Goal: Task Accomplishment & Management: Manage account settings

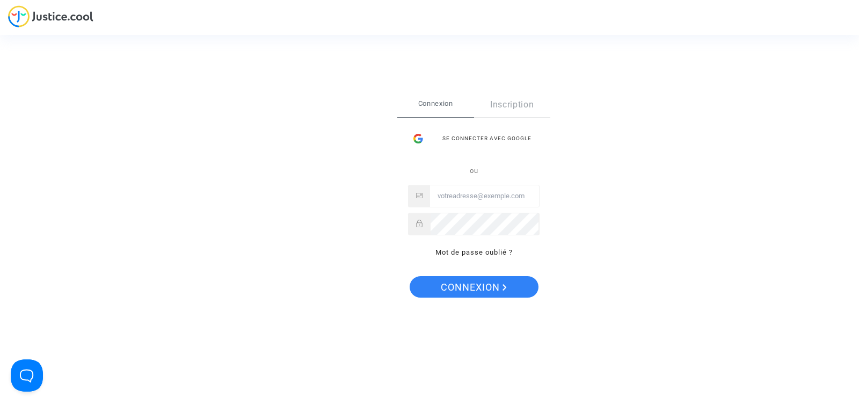
type input "[EMAIL_ADDRESS][DOMAIN_NAME]"
click at [493, 284] on span "Connexion" at bounding box center [474, 287] width 66 height 23
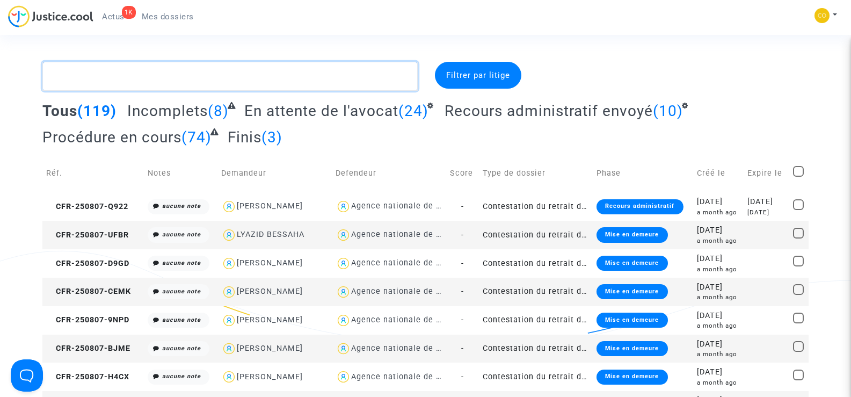
click at [83, 75] on textarea at bounding box center [229, 76] width 375 height 29
paste textarea "GIA NGUYEN PHAM"
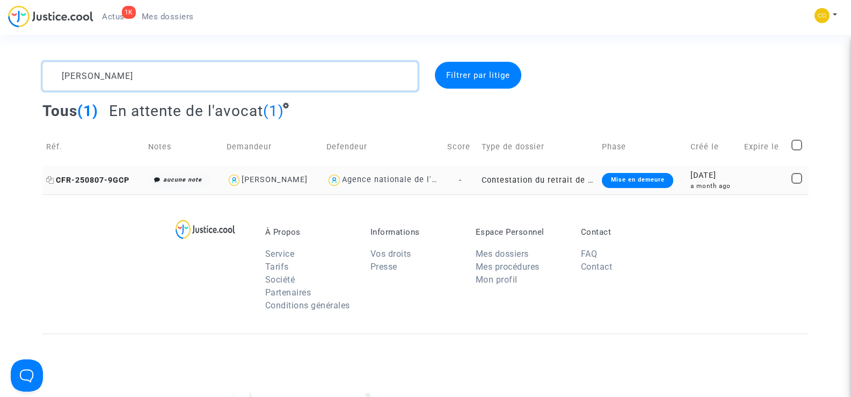
type textarea "GIA NGUYEN PHAM"
click at [95, 183] on span "CFR-250807-9GCP" at bounding box center [87, 180] width 83 height 9
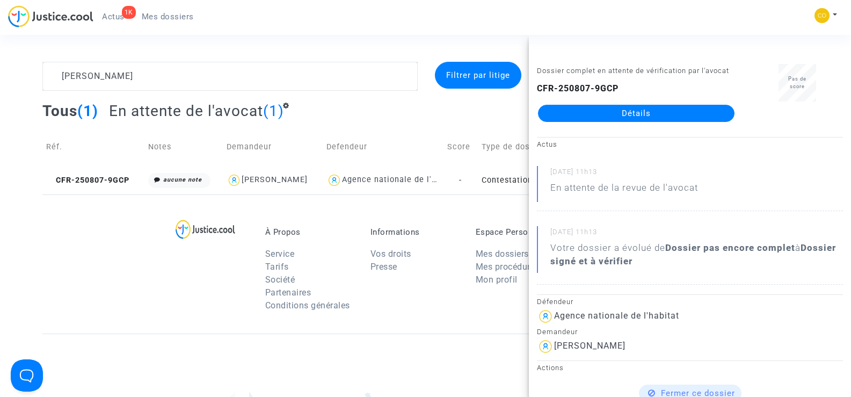
click at [626, 109] on link "Détails" at bounding box center [636, 113] width 196 height 17
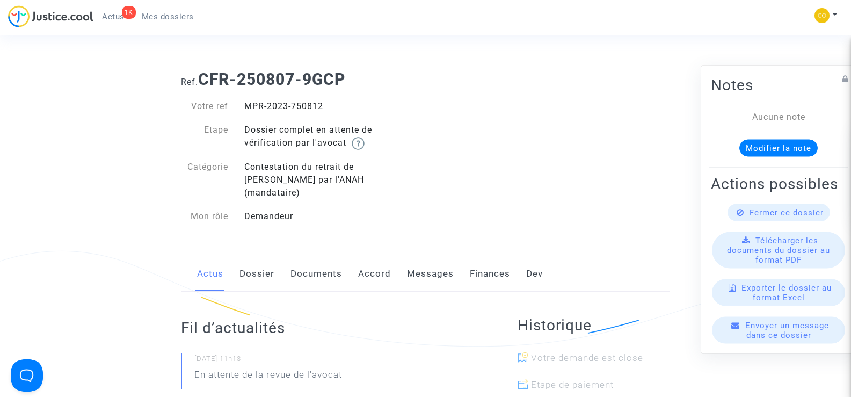
click at [304, 262] on link "Documents" at bounding box center [316, 273] width 52 height 35
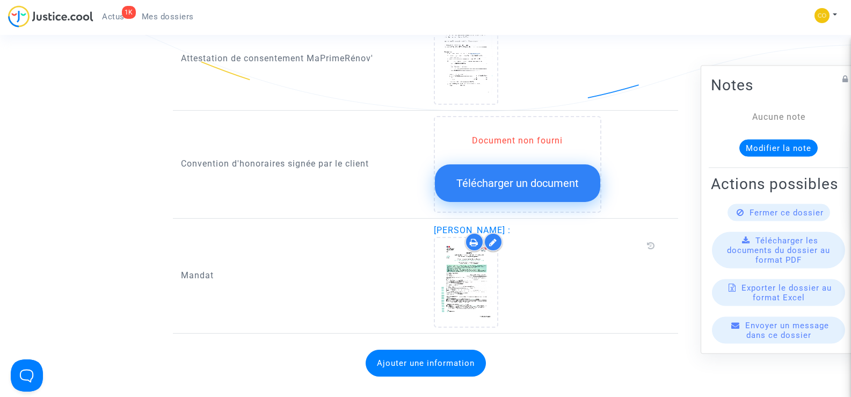
scroll to position [1181, 0]
click at [167, 13] on span "Mes dossiers" at bounding box center [168, 17] width 52 height 10
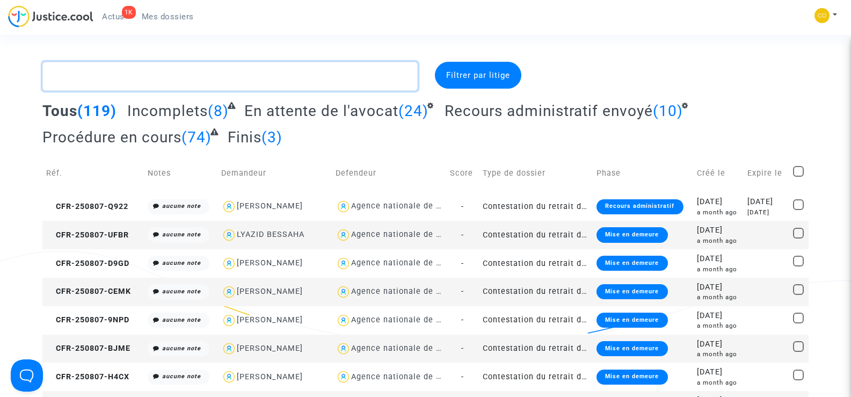
click at [85, 79] on textarea at bounding box center [229, 76] width 375 height 29
paste textarea "ELVIS MAJDANAC"
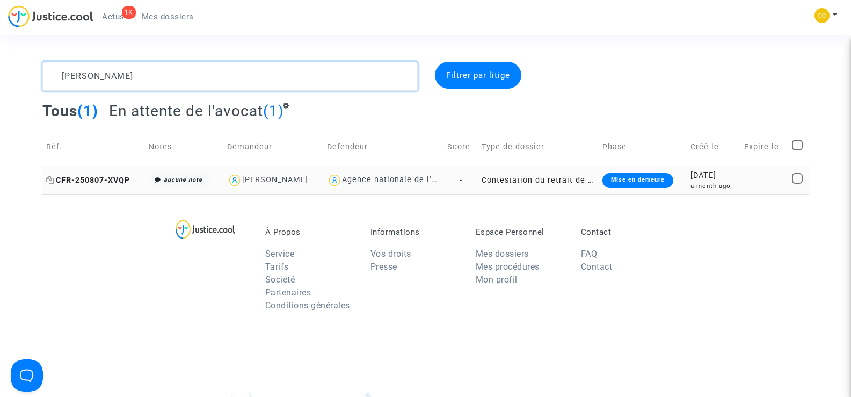
type textarea "ELVIS MAJDANAC"
click at [93, 176] on span "CFR-250807-XVQP" at bounding box center [88, 180] width 84 height 9
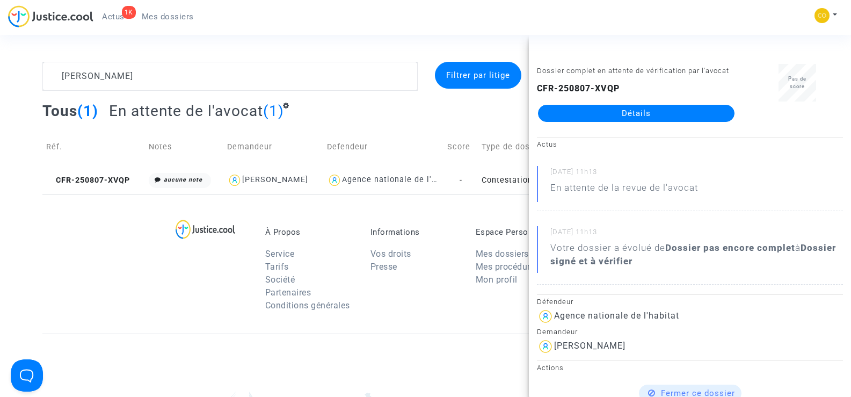
click at [667, 111] on link "Détails" at bounding box center [636, 113] width 196 height 17
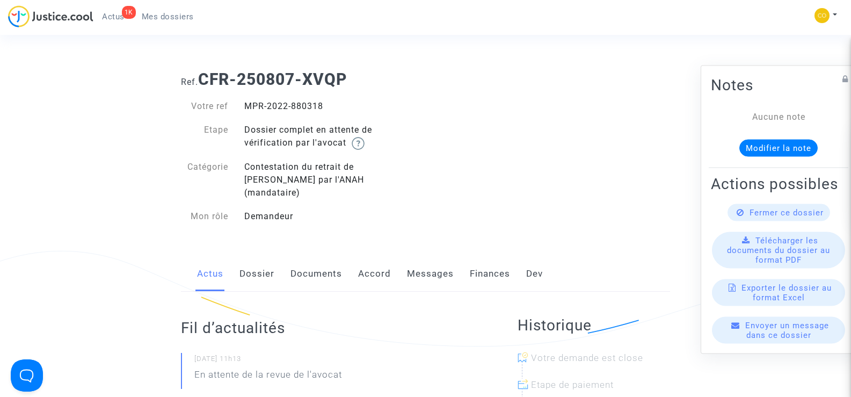
click at [333, 258] on link "Documents" at bounding box center [316, 273] width 52 height 35
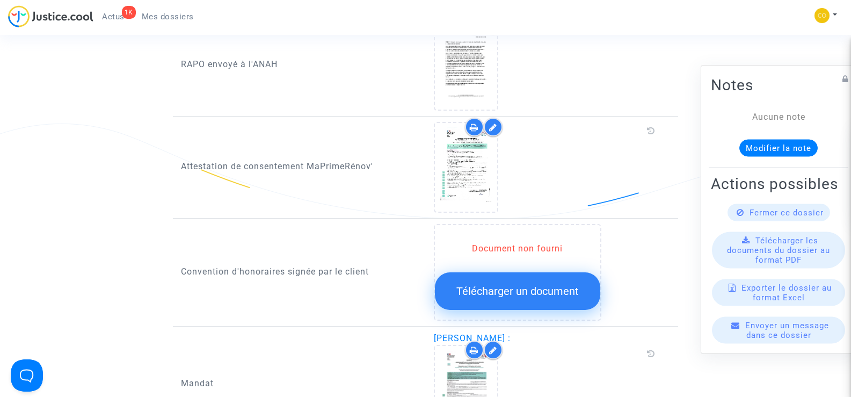
scroll to position [1181, 0]
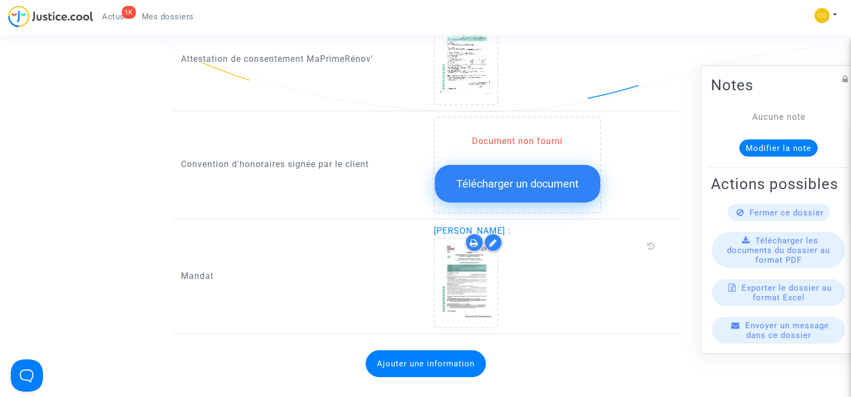
click at [144, 18] on span "Mes dossiers" at bounding box center [168, 17] width 52 height 10
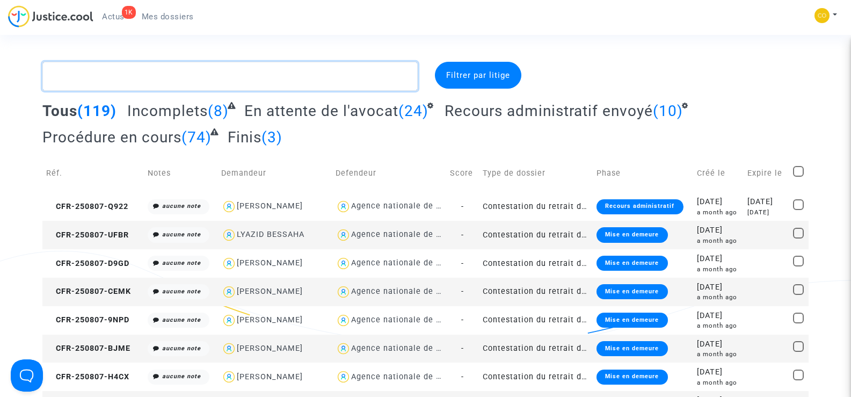
click at [87, 83] on textarea at bounding box center [229, 76] width 375 height 29
paste textarea "GIA NGUYEN PHAM"
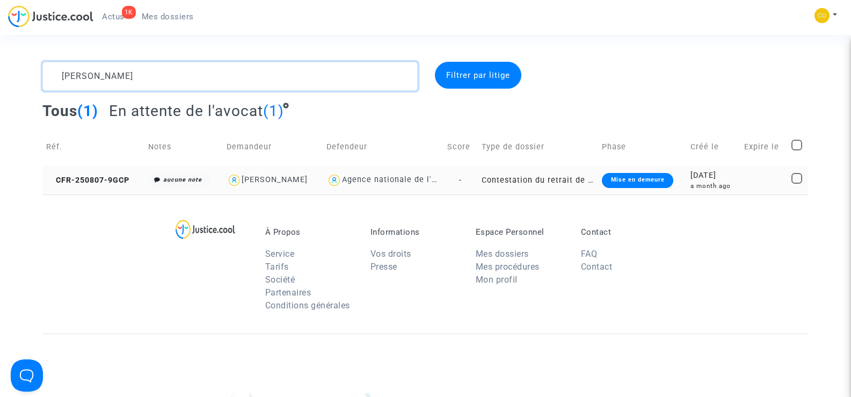
type textarea "GIA NGUYEN PHAM"
click at [87, 174] on td "CFR-250807-9GCP" at bounding box center [93, 180] width 102 height 28
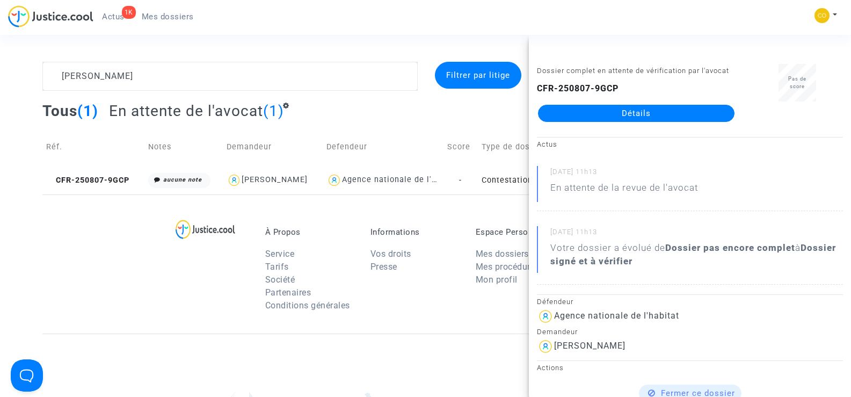
click at [656, 115] on link "Détails" at bounding box center [636, 113] width 196 height 17
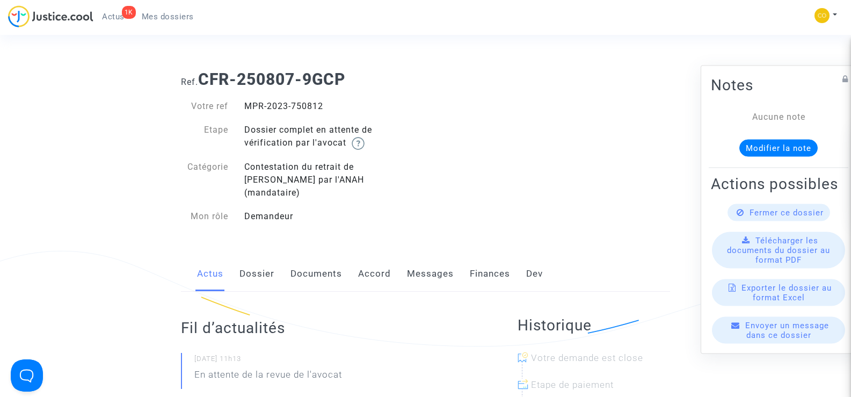
click at [315, 260] on link "Documents" at bounding box center [316, 273] width 52 height 35
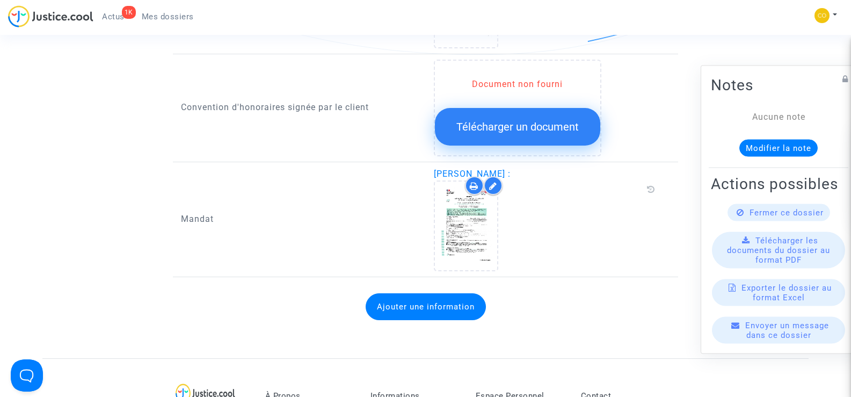
scroll to position [1235, 0]
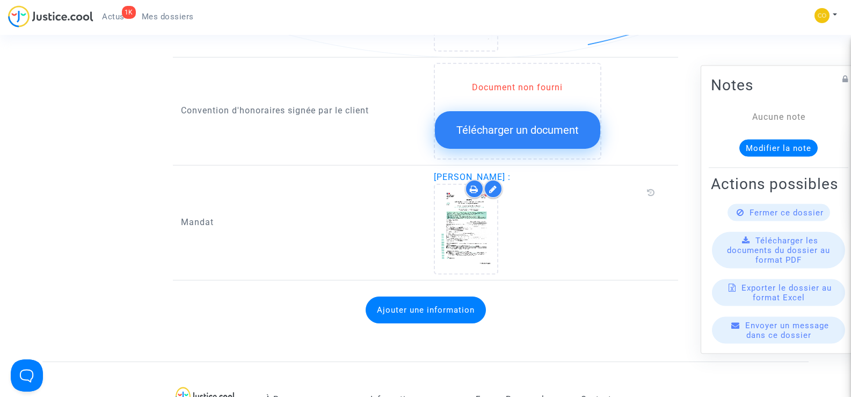
click at [181, 16] on span "Mes dossiers" at bounding box center [168, 17] width 52 height 10
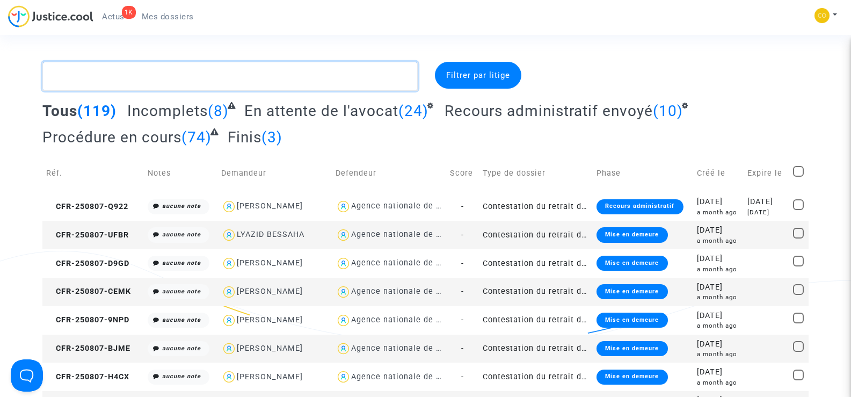
click at [74, 79] on textarea at bounding box center [229, 76] width 375 height 29
paste textarea "JACK LE STRAT"
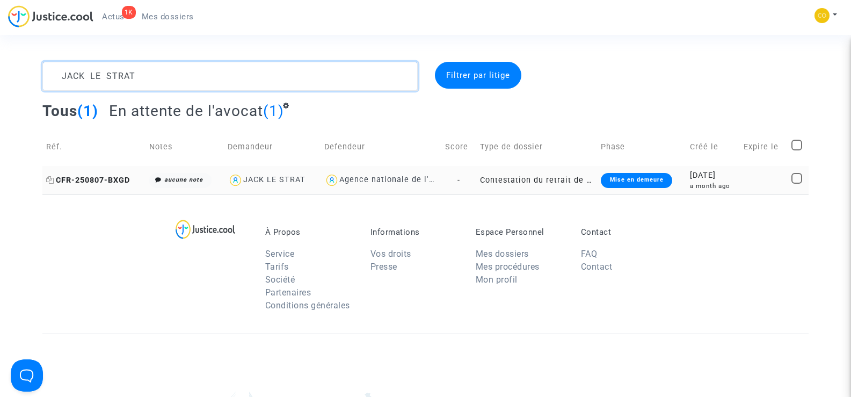
type textarea "JACK LE STRAT"
click at [77, 183] on span "CFR-250807-BXGD" at bounding box center [88, 180] width 84 height 9
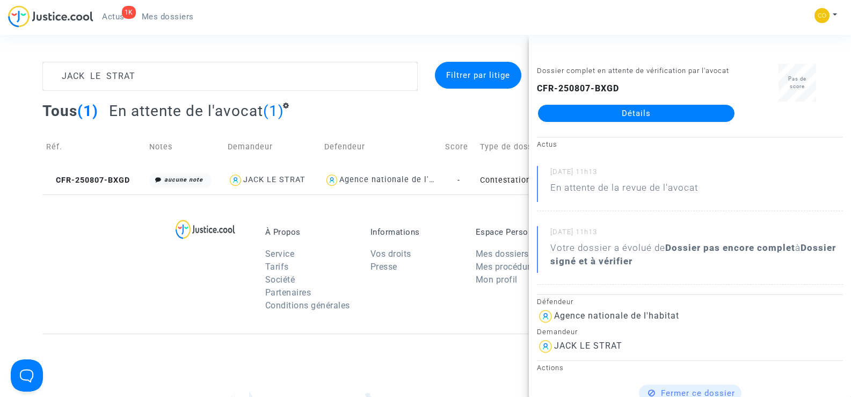
click at [647, 116] on link "Détails" at bounding box center [636, 113] width 196 height 17
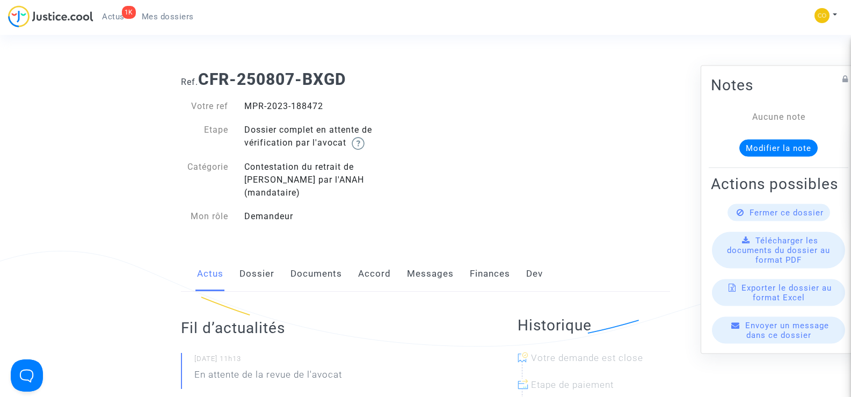
click at [316, 261] on link "Documents" at bounding box center [316, 273] width 52 height 35
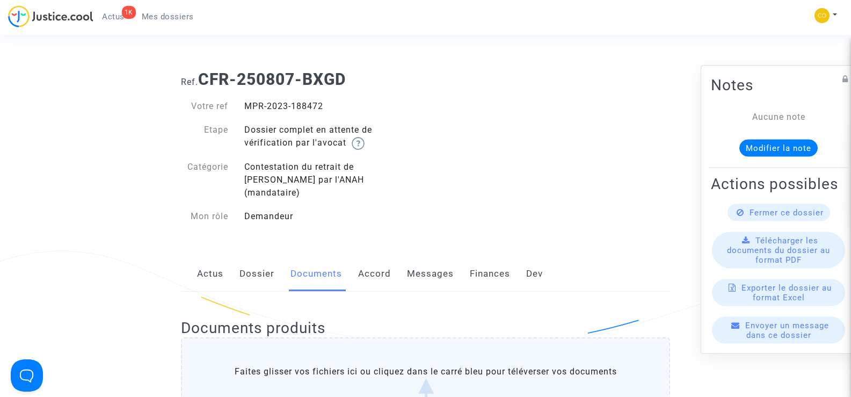
click at [183, 16] on span "Mes dossiers" at bounding box center [168, 17] width 52 height 10
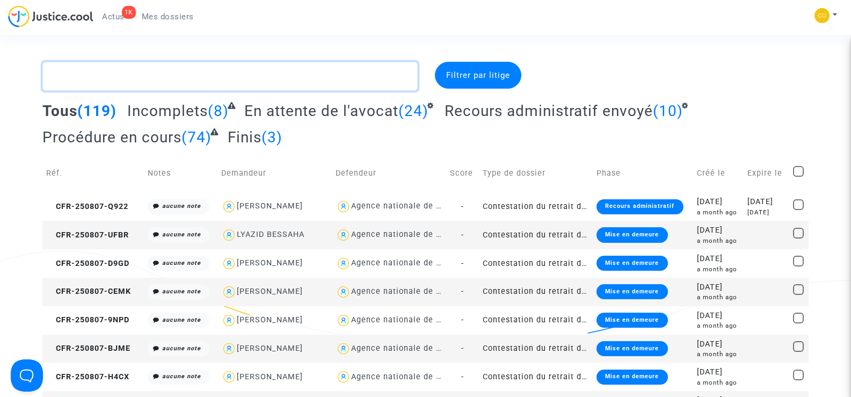
click at [149, 76] on textarea at bounding box center [229, 76] width 375 height 29
paste textarea "LUDOVIC CLEDA"
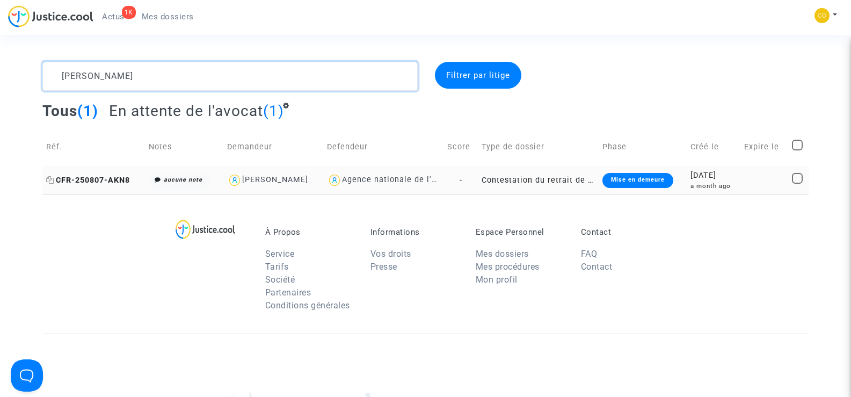
type textarea "LUDOVIC CLEDA"
click at [107, 176] on span "CFR-250807-AKN8" at bounding box center [88, 180] width 84 height 9
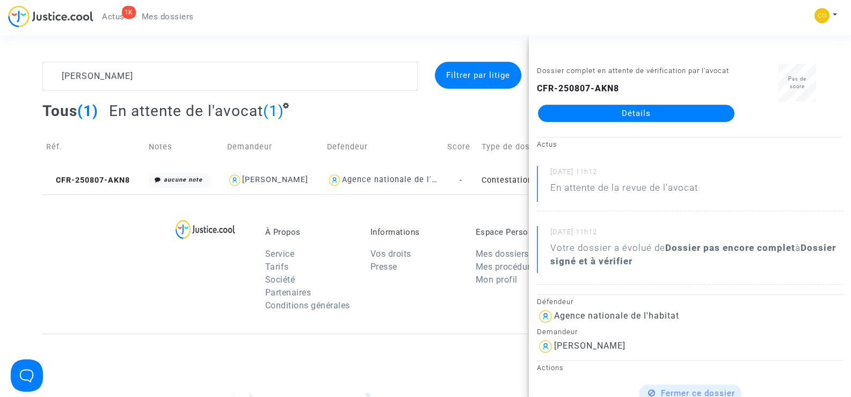
click at [651, 116] on link "Détails" at bounding box center [636, 113] width 196 height 17
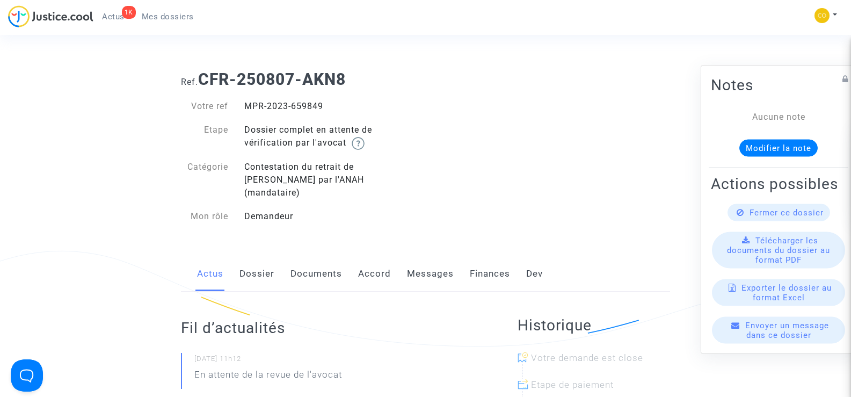
click at [329, 260] on link "Documents" at bounding box center [316, 273] width 52 height 35
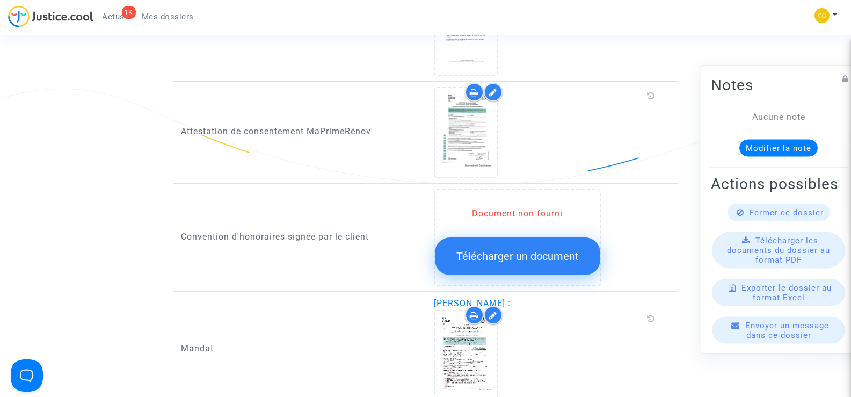
scroll to position [1127, 0]
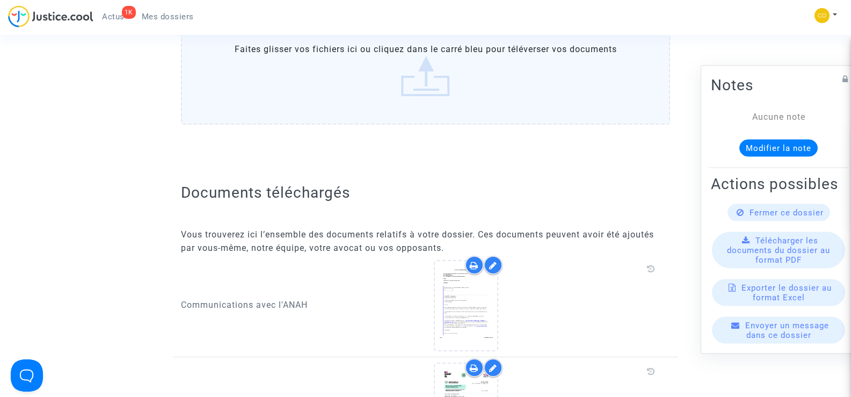
click at [178, 13] on span "Mes dossiers" at bounding box center [168, 17] width 52 height 10
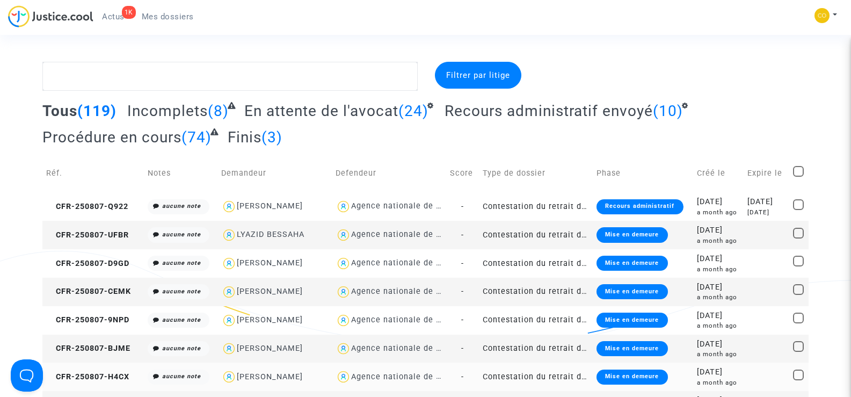
click at [388, 362] on td "Agence nationale de l'habitat" at bounding box center [389, 376] width 114 height 28
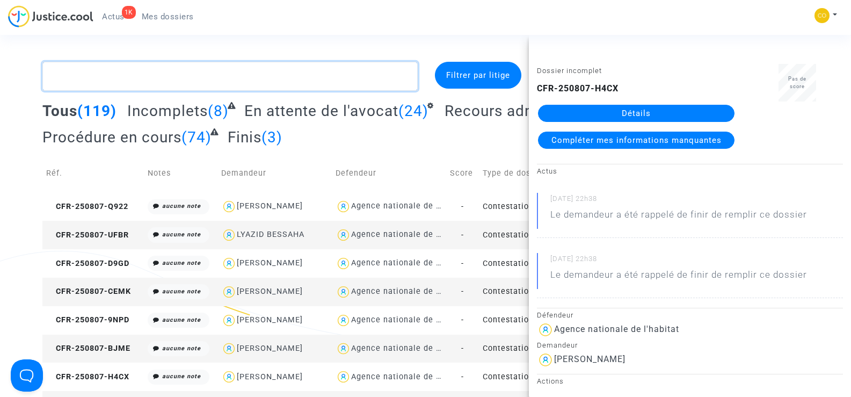
click at [97, 76] on textarea at bounding box center [229, 76] width 375 height 29
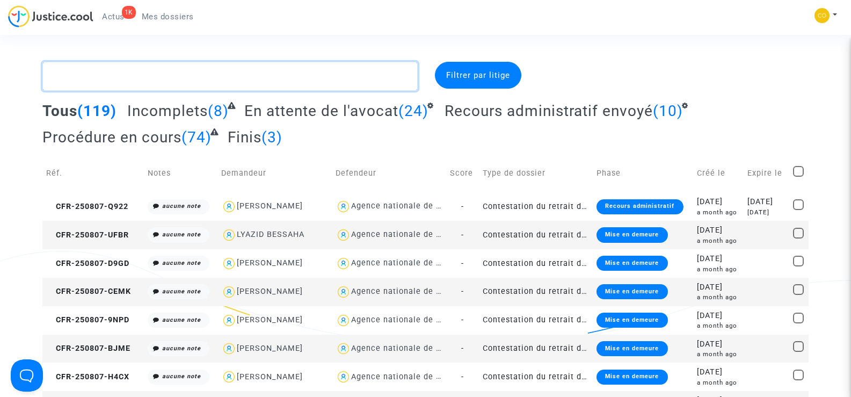
paste textarea "ENZO BALBO"
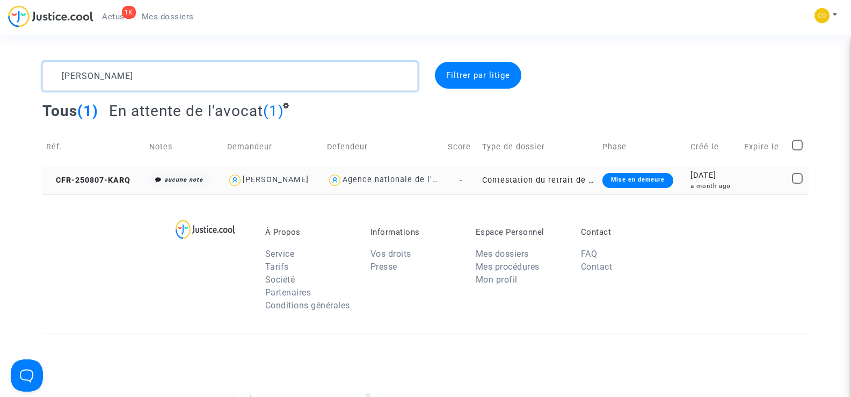
type textarea "ENZO BALBO"
click at [125, 173] on td "CFR-250807-KARQ" at bounding box center [93, 180] width 103 height 28
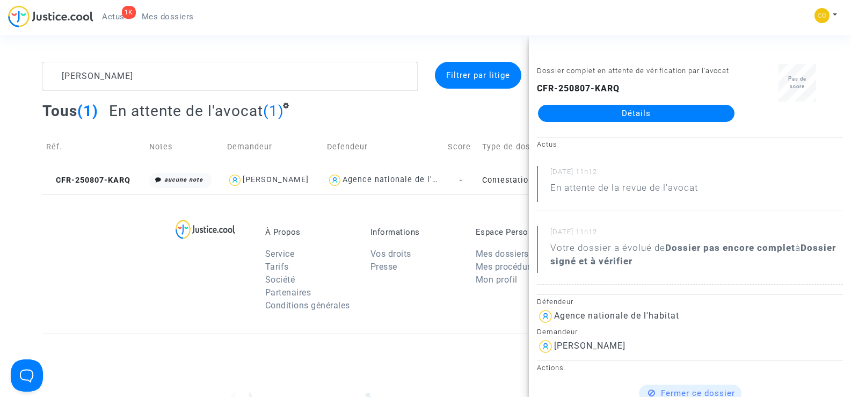
click at [644, 115] on link "Détails" at bounding box center [636, 113] width 196 height 17
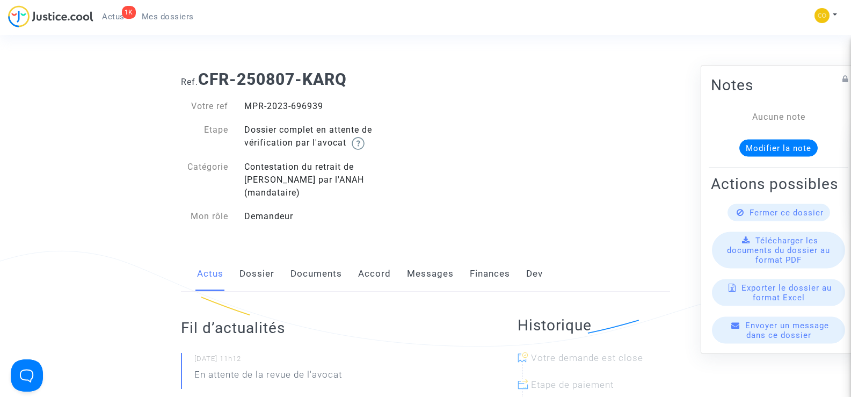
click at [326, 258] on link "Documents" at bounding box center [316, 273] width 52 height 35
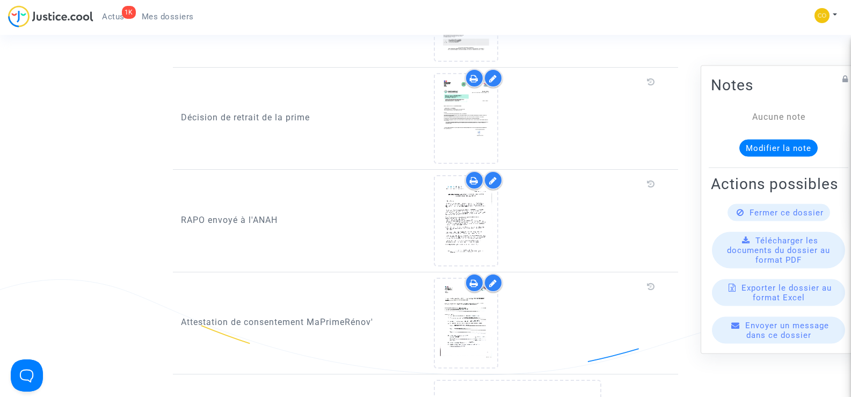
scroll to position [1127, 0]
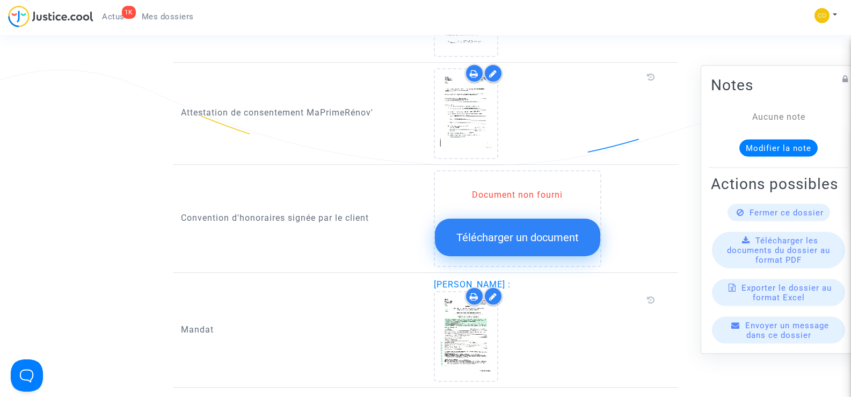
click at [161, 16] on span "Mes dossiers" at bounding box center [168, 17] width 52 height 10
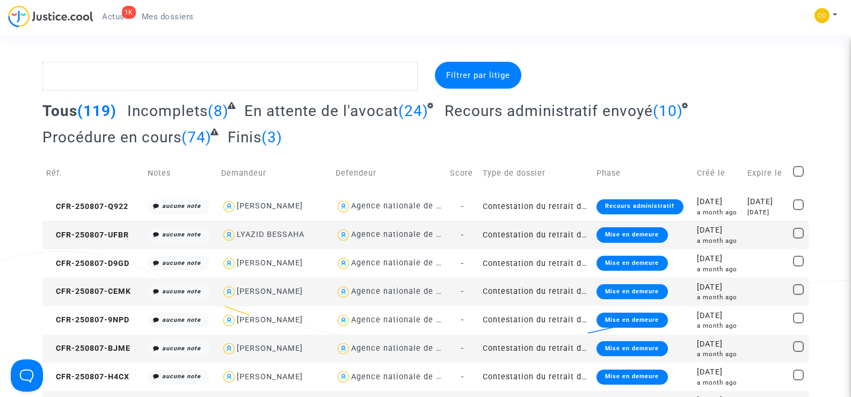
click at [447, 360] on td "-" at bounding box center [462, 348] width 33 height 28
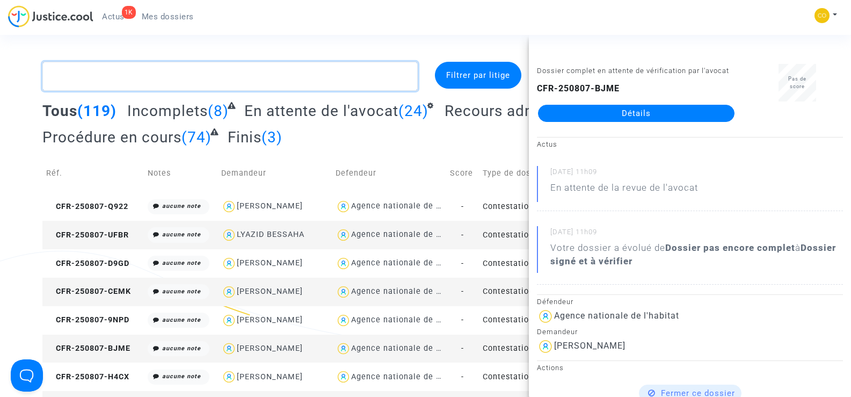
click at [136, 81] on textarea at bounding box center [229, 76] width 375 height 29
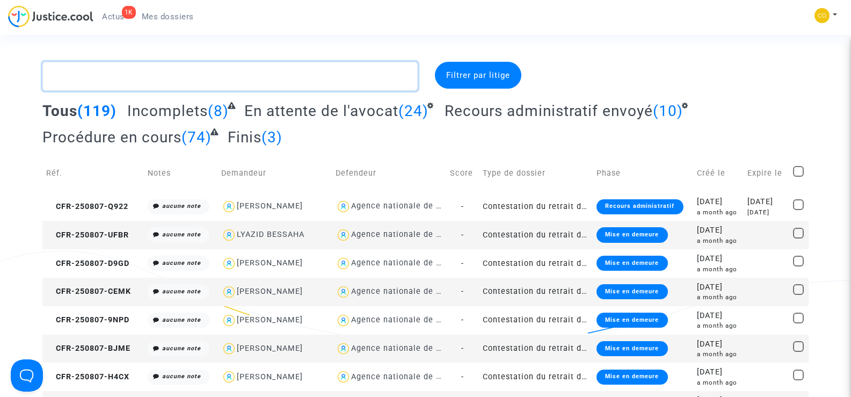
paste textarea "SEBASTIEN MARIE-MAGDELAINE"
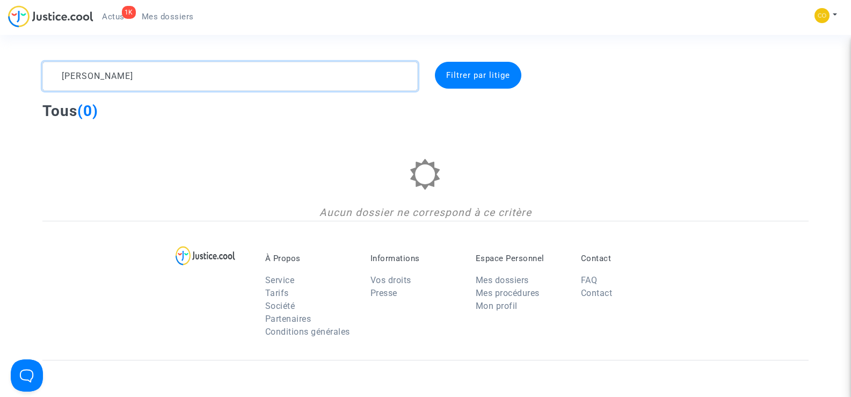
drag, startPoint x: 230, startPoint y: 82, endPoint x: 118, endPoint y: 80, distance: 112.7
click at [118, 80] on textarea at bounding box center [229, 76] width 375 height 29
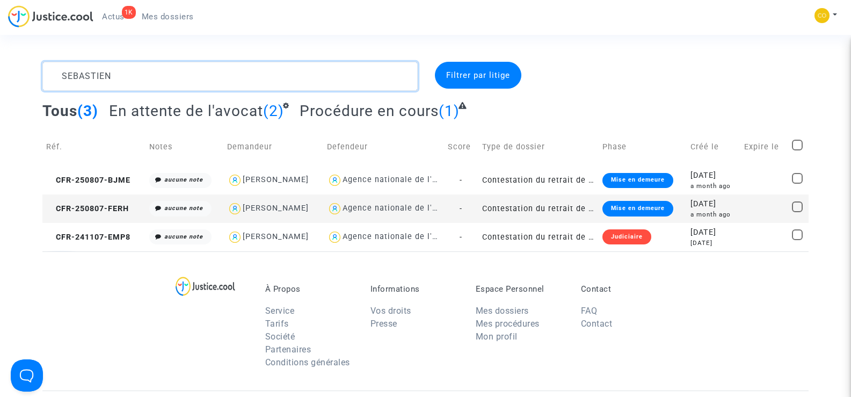
type textarea "SEBASTIEN"
click at [104, 200] on td "CFR-250807-FERH" at bounding box center [93, 208] width 103 height 28
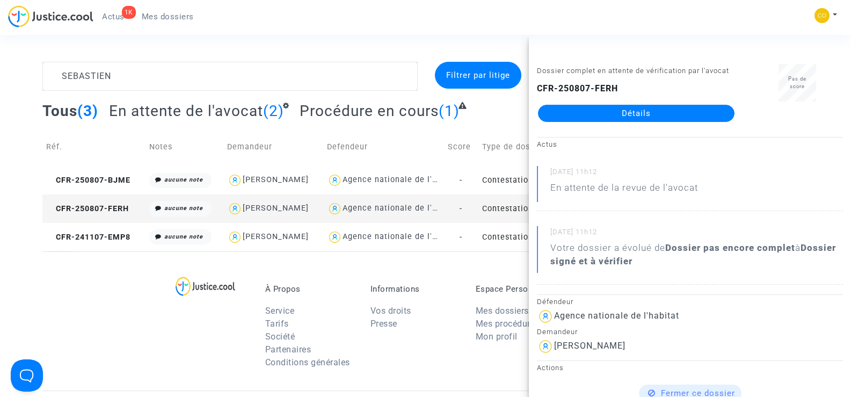
click at [659, 117] on link "Détails" at bounding box center [636, 113] width 196 height 17
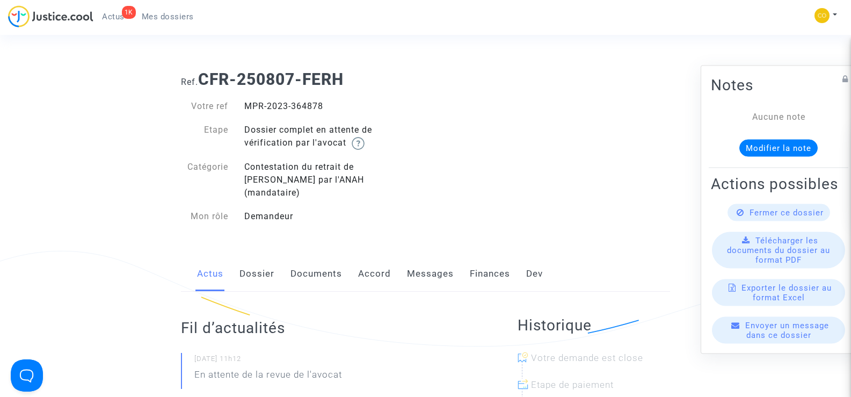
click at [313, 261] on link "Documents" at bounding box center [316, 273] width 52 height 35
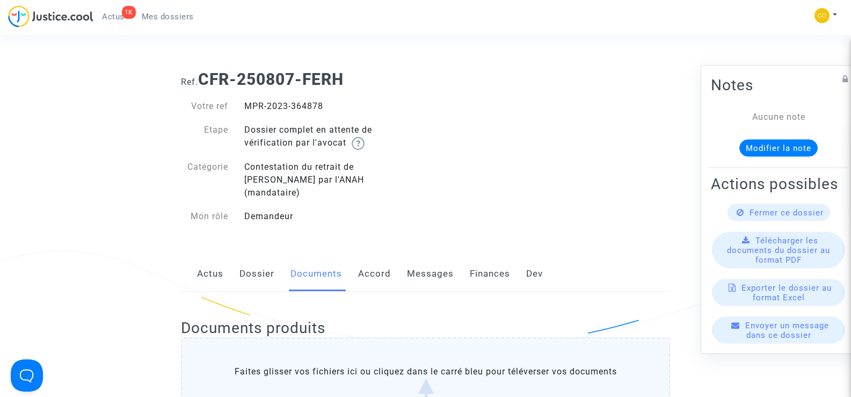
click at [301, 388] on label "Faites glisser vos fichiers ici ou cliquez dans le carré bleu pour téléverser v…" at bounding box center [425, 392] width 489 height 110
click at [0, 0] on input "Faites glisser vos fichiers ici ou cliquez dans le carré bleu pour téléverser v…" at bounding box center [0, 0] width 0 height 0
click at [155, 17] on span "Mes dossiers" at bounding box center [168, 17] width 52 height 10
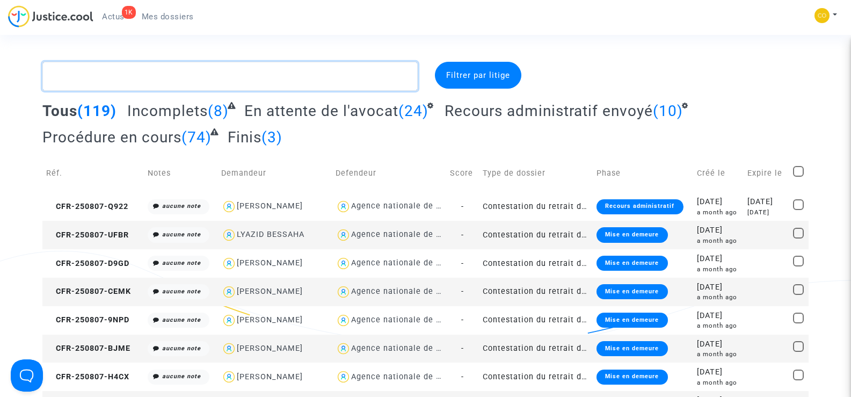
click at [83, 80] on textarea at bounding box center [229, 76] width 375 height 29
paste textarea "SALAH DAOUDI"
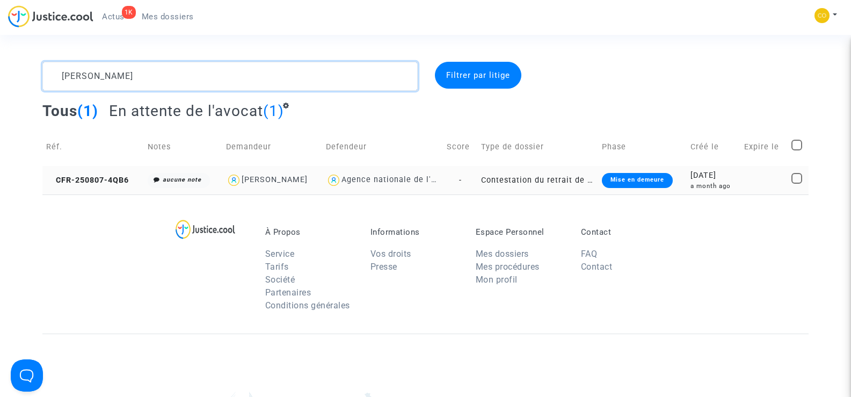
type textarea "SALAH DAOUDI"
click at [67, 186] on td "CFR-250807-4QB6" at bounding box center [92, 180] width 101 height 28
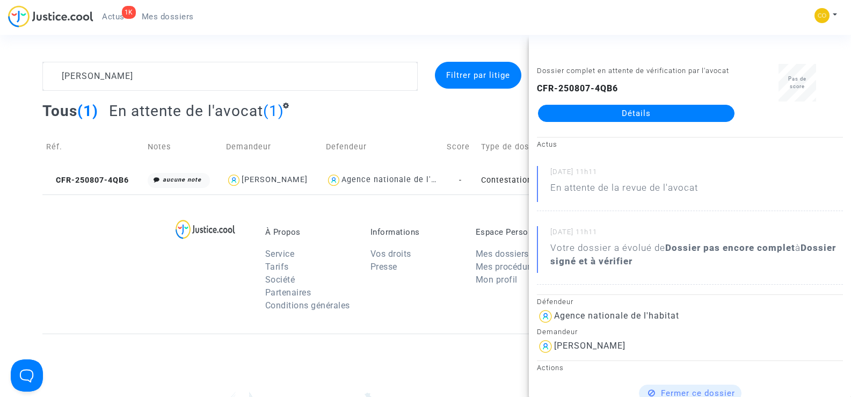
click at [644, 111] on link "Détails" at bounding box center [636, 113] width 196 height 17
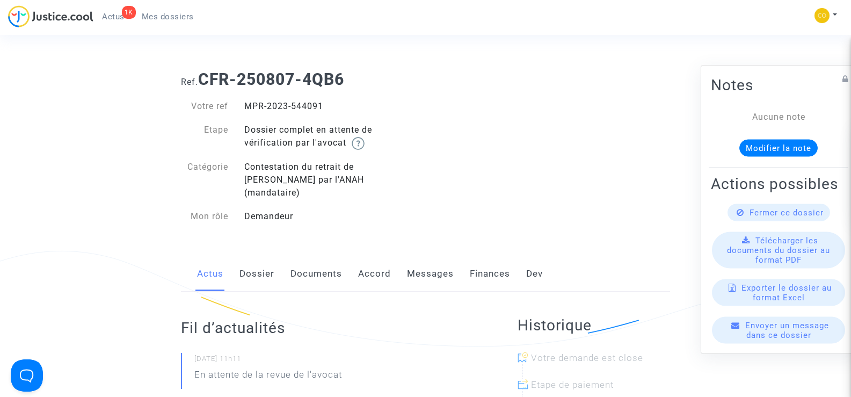
click at [312, 259] on link "Documents" at bounding box center [316, 273] width 52 height 35
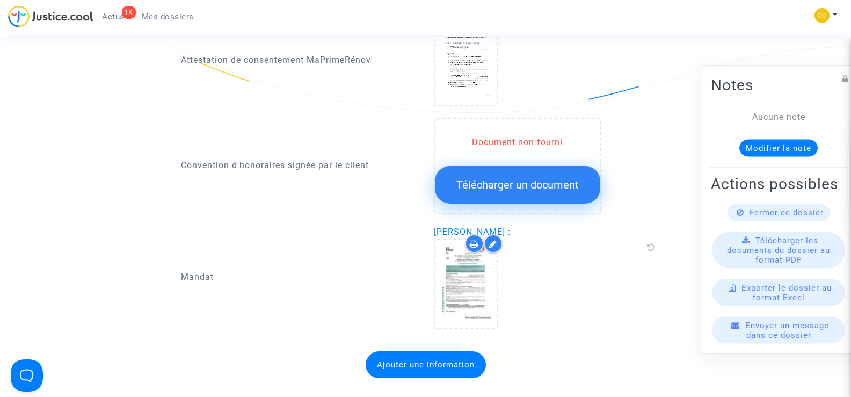
scroll to position [1181, 0]
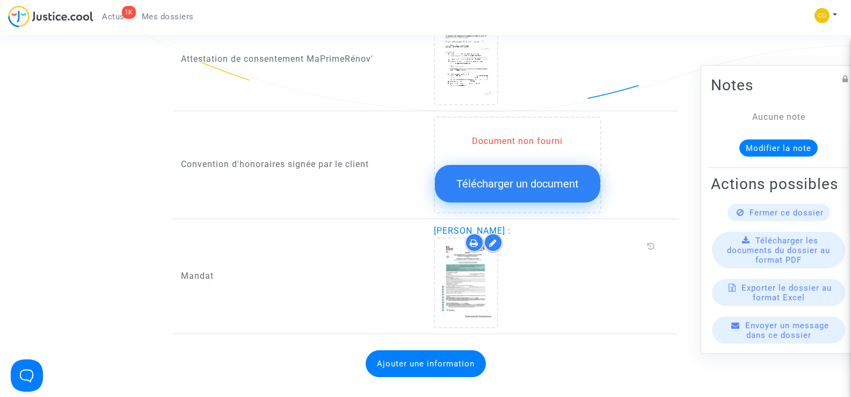
click at [168, 11] on link "Mes dossiers" at bounding box center [167, 17] width 69 height 16
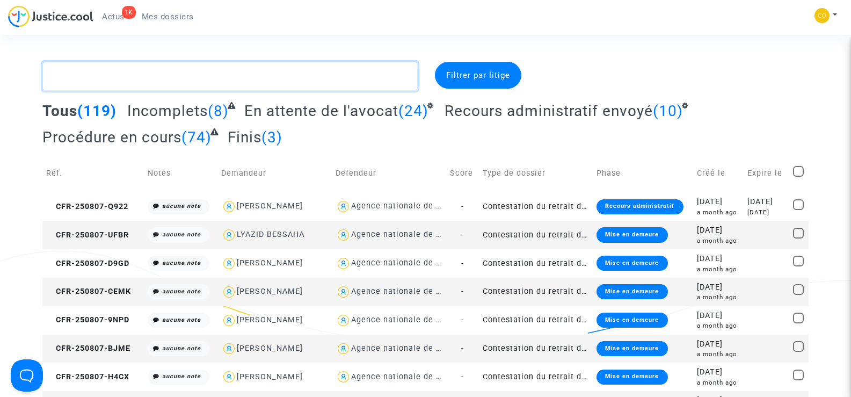
click at [98, 80] on textarea at bounding box center [229, 76] width 375 height 29
paste textarea "AXEL ARNAUD DUTHILLEUL"
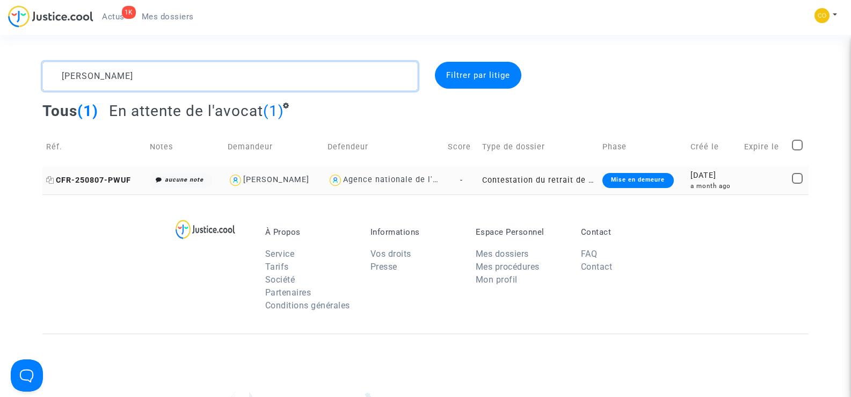
type textarea "AXEL ARNAUD DUTHILLEUL"
click at [93, 179] on span "CFR-250807-PWUF" at bounding box center [88, 180] width 85 height 9
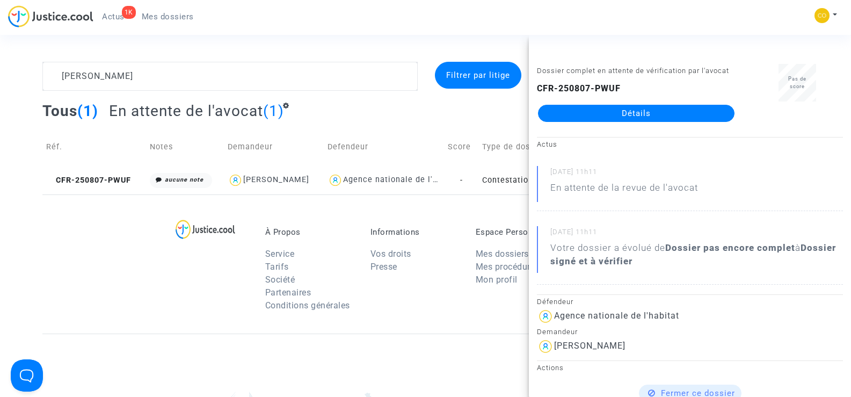
click at [647, 118] on link "Détails" at bounding box center [636, 113] width 196 height 17
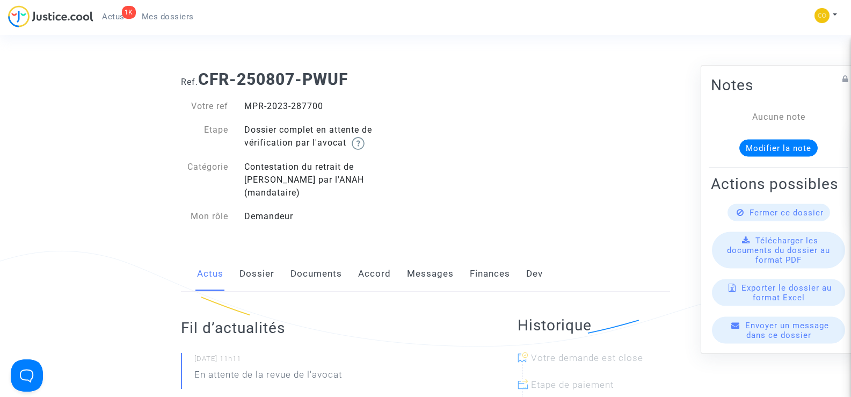
click at [319, 257] on link "Documents" at bounding box center [316, 273] width 52 height 35
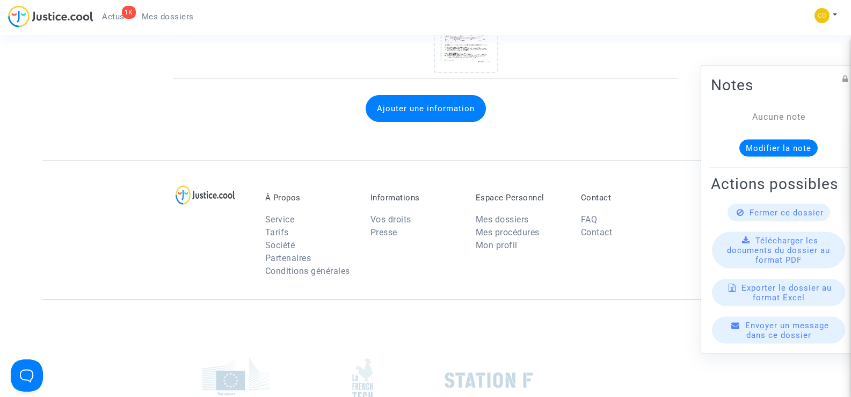
scroll to position [1585, 0]
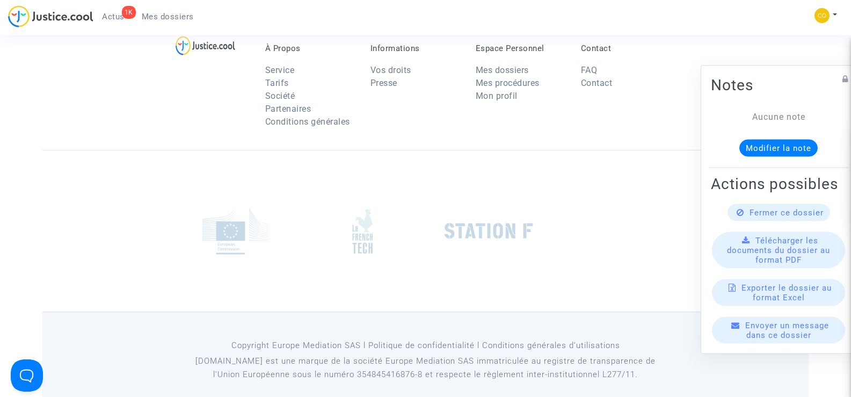
click at [345, 389] on div "Copyright Europe Mediation SAS l Politique de confidentialité l Conditions gé…" at bounding box center [425, 360] width 766 height 98
click at [181, 11] on link "Mes dossiers" at bounding box center [167, 17] width 69 height 16
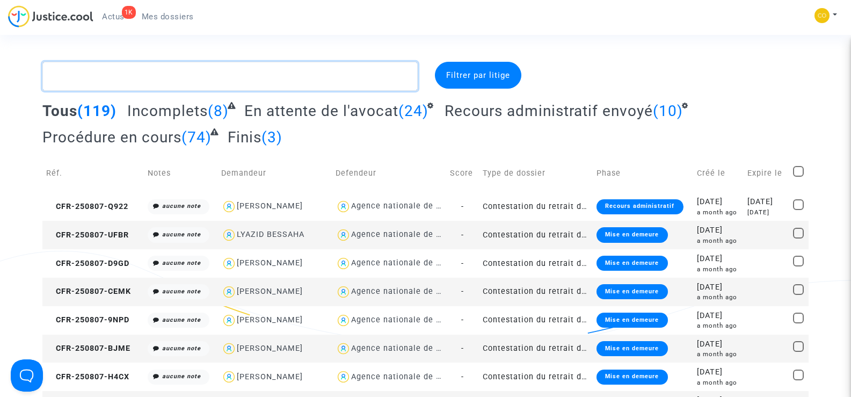
click at [87, 76] on textarea at bounding box center [229, 76] width 375 height 29
paste textarea "HAYRETTIN KAR"
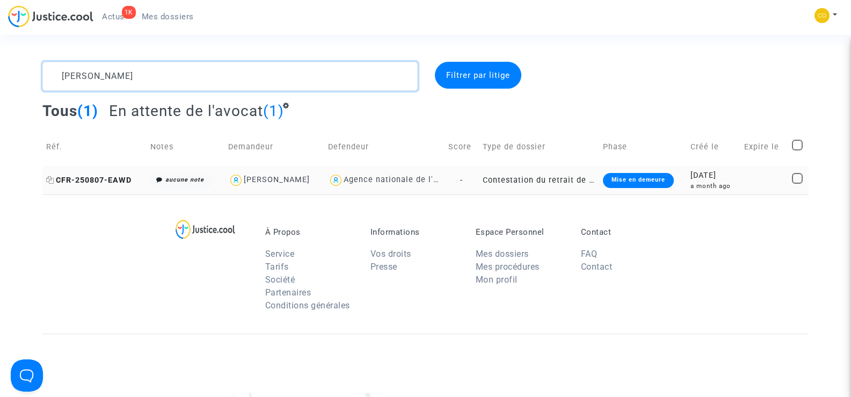
type textarea "HAYRETTIN KAR"
click at [108, 184] on span "CFR-250807-EAWD" at bounding box center [88, 180] width 85 height 9
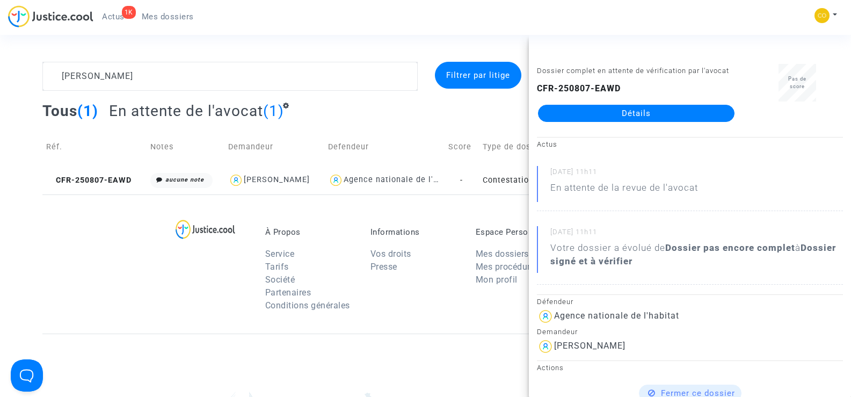
click at [619, 111] on link "Détails" at bounding box center [636, 113] width 196 height 17
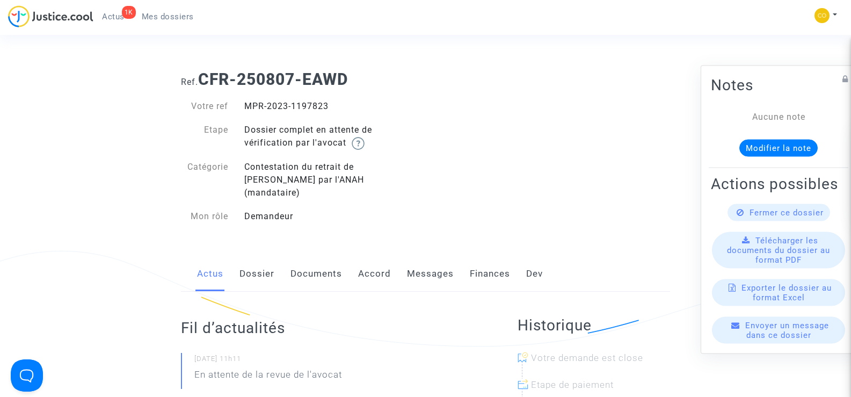
click at [317, 258] on link "Documents" at bounding box center [316, 273] width 52 height 35
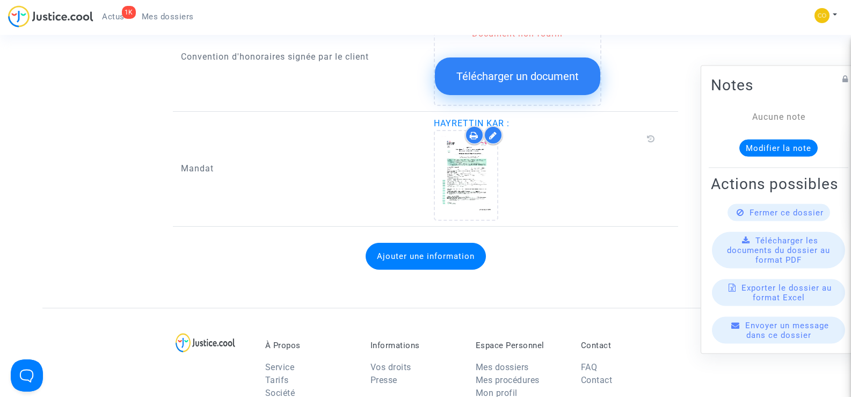
scroll to position [1585, 0]
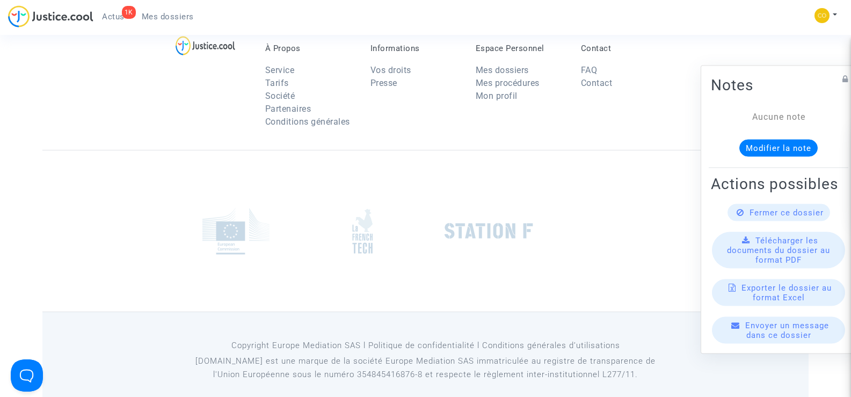
click at [344, 368] on p "Justice.cool est une marque de la société Europe Mediation SAS immatriculée …" at bounding box center [425, 367] width 489 height 27
click at [180, 3] on nav "1K Actus Mes dossiers Mon profil Paramètres Déconnexion" at bounding box center [425, 17] width 851 height 35
click at [178, 16] on span "Mes dossiers" at bounding box center [168, 17] width 52 height 10
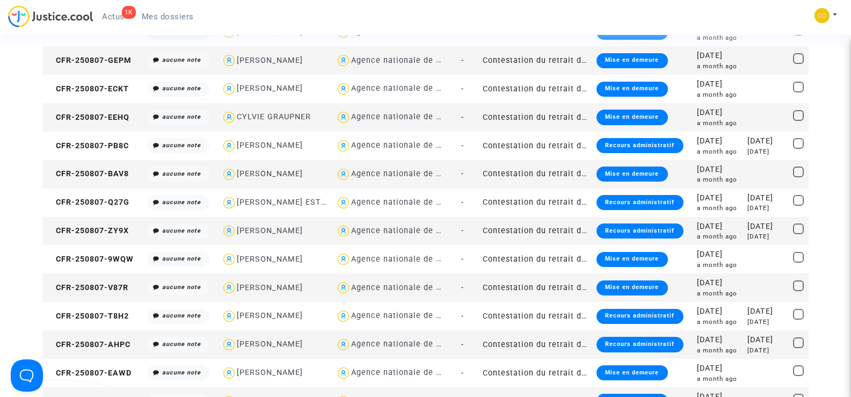
scroll to position [1651, 0]
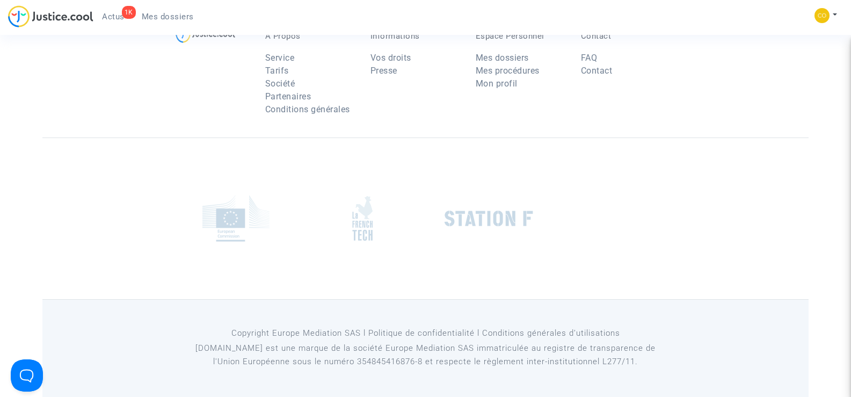
click at [174, 17] on span "Mes dossiers" at bounding box center [168, 17] width 52 height 10
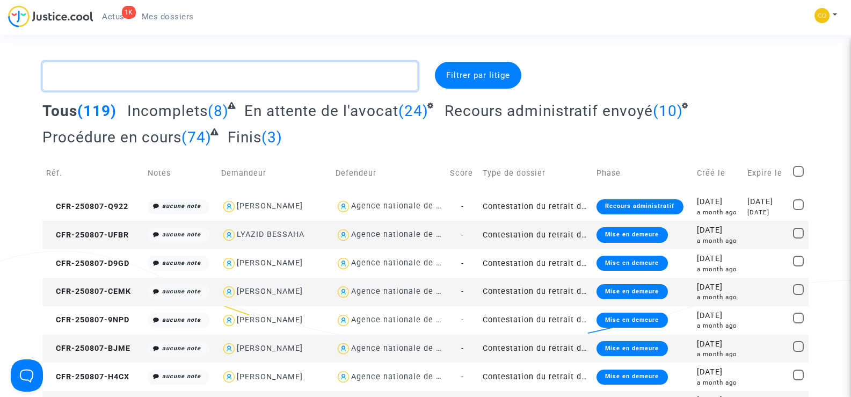
click at [73, 82] on textarea at bounding box center [229, 76] width 375 height 29
paste textarea "MANUEL FERREIRA PINTO"
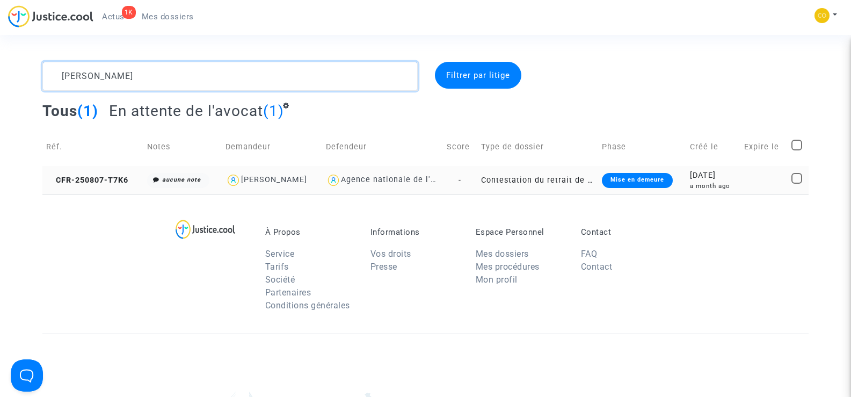
type textarea "MANUEL FERREIRA PINTO"
click at [94, 172] on td "CFR-250807-T7K6" at bounding box center [92, 180] width 101 height 28
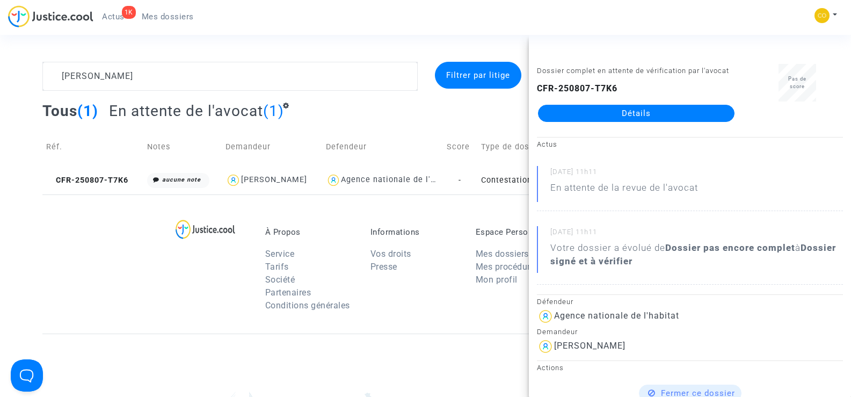
click at [638, 115] on link "Détails" at bounding box center [636, 113] width 196 height 17
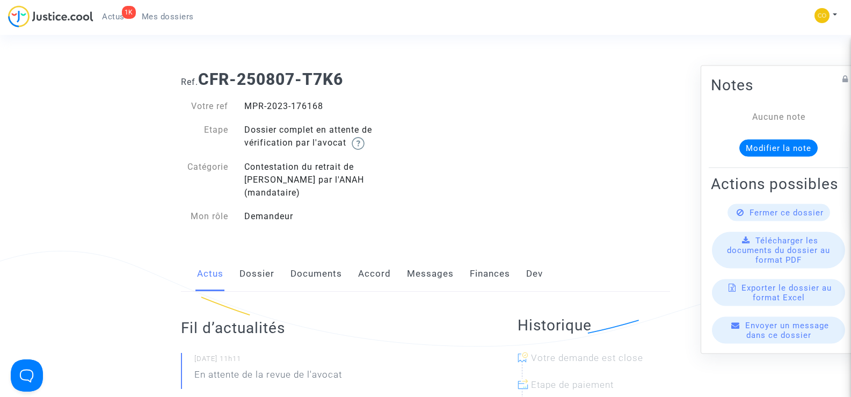
click at [330, 256] on link "Documents" at bounding box center [316, 273] width 52 height 35
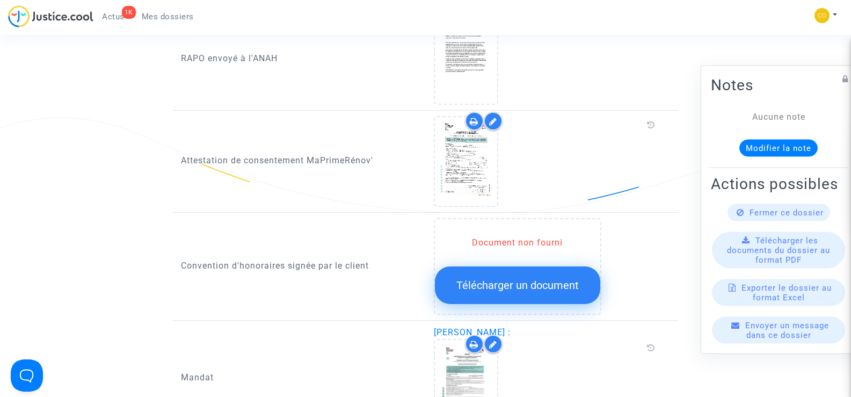
scroll to position [1181, 0]
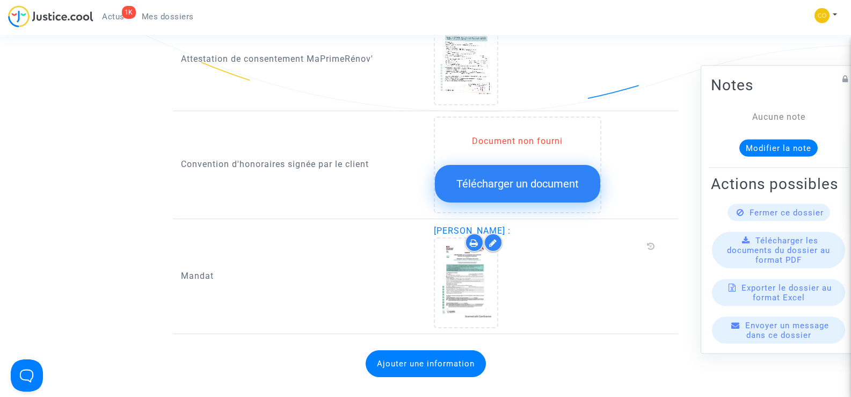
click at [178, 13] on span "Mes dossiers" at bounding box center [168, 17] width 52 height 10
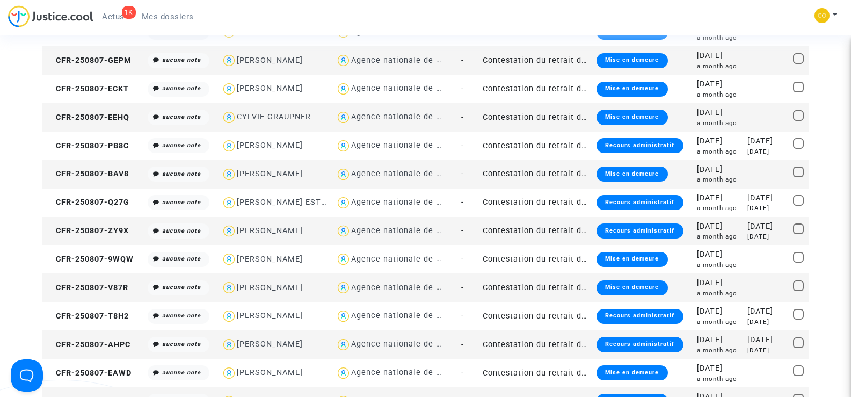
scroll to position [1181, 0]
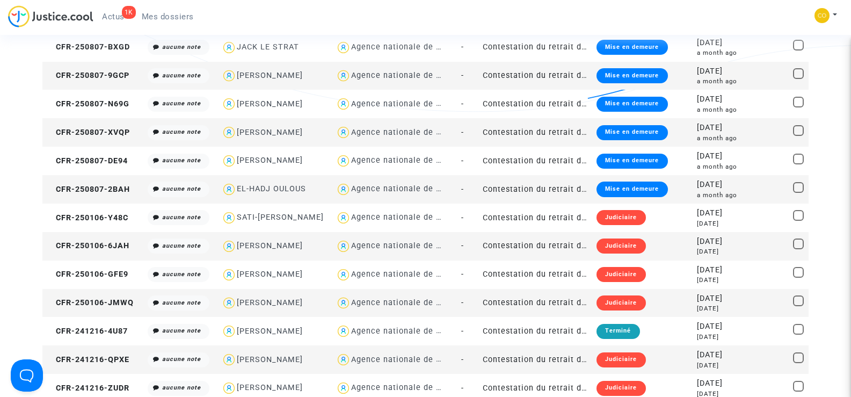
click at [446, 372] on td "-" at bounding box center [462, 359] width 33 height 28
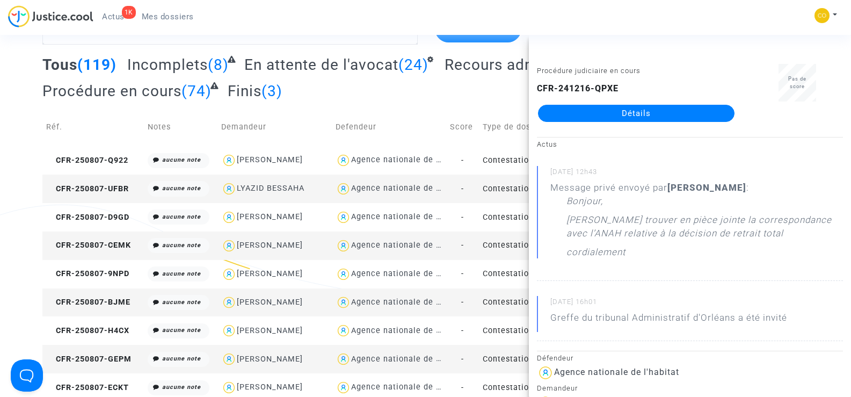
scroll to position [0, 0]
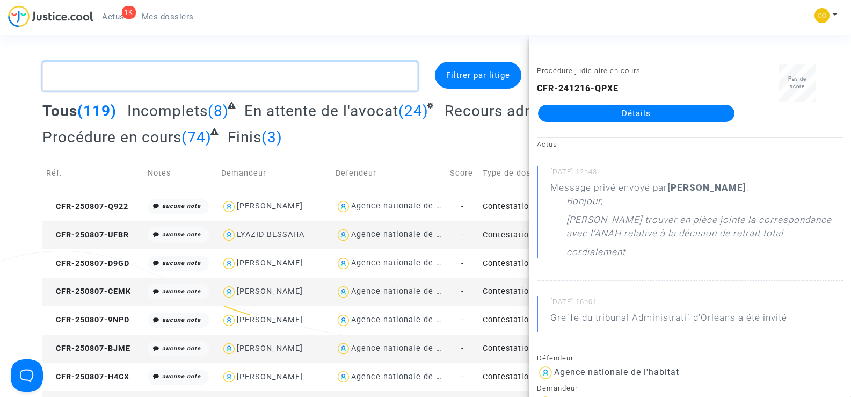
click at [89, 78] on textarea at bounding box center [229, 76] width 375 height 29
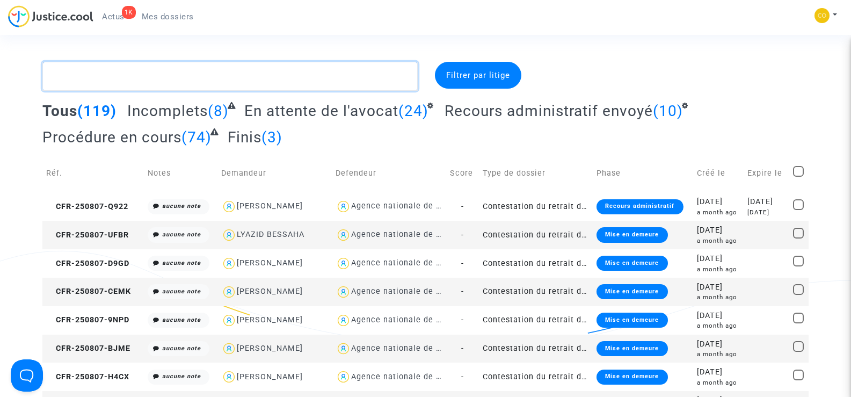
paste textarea "KAMEL AYADE"
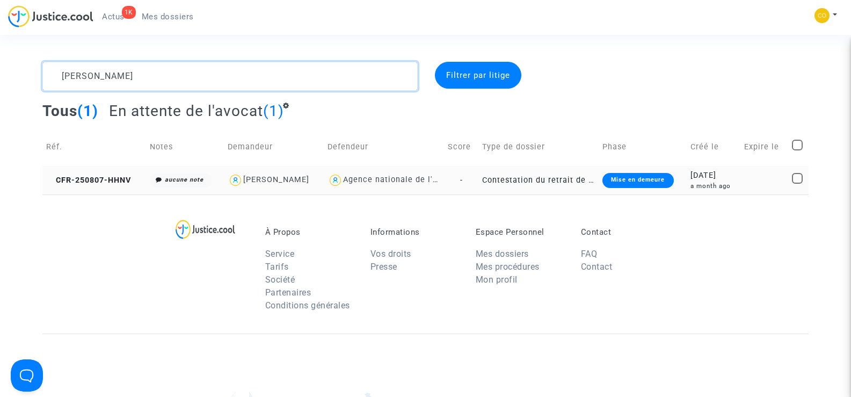
type textarea "KAMEL AYADE"
click at [109, 171] on td "CFR-250807-HHNV" at bounding box center [94, 180] width 104 height 28
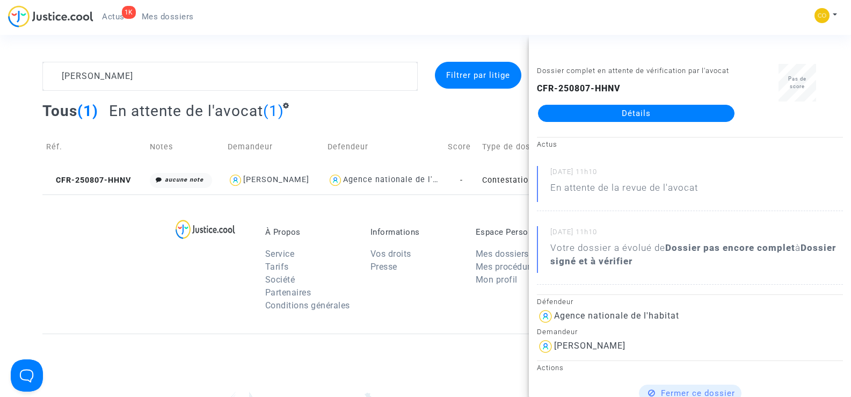
click at [706, 112] on link "Détails" at bounding box center [636, 113] width 196 height 17
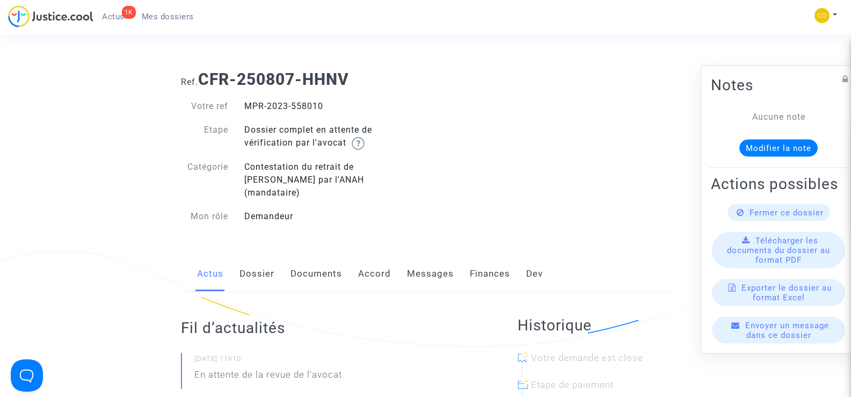
click at [326, 262] on link "Documents" at bounding box center [316, 273] width 52 height 35
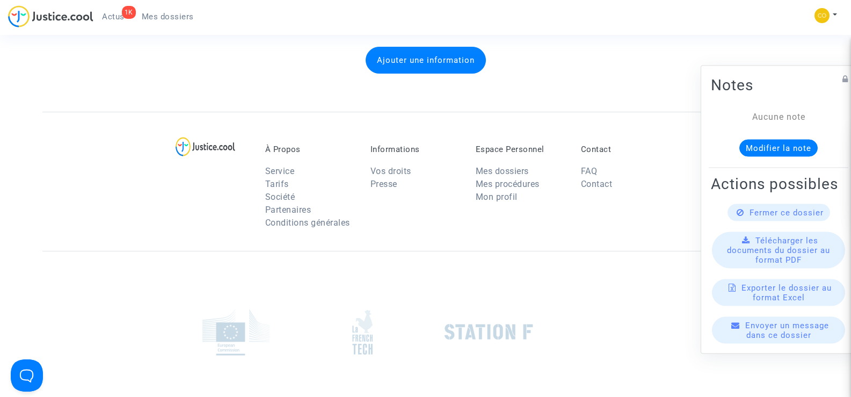
scroll to position [1585, 0]
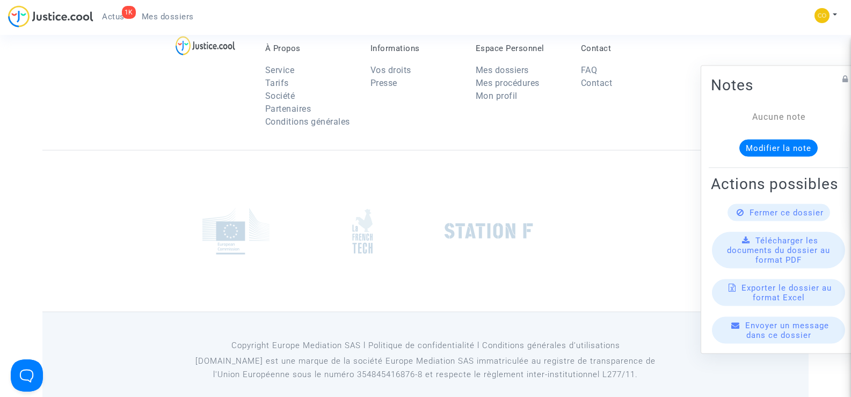
click at [114, 361] on div "Copyright Europe Mediation SAS l Politique de confidentialité l Conditions gé…" at bounding box center [425, 360] width 766 height 98
click at [163, 20] on span "Mes dossiers" at bounding box center [168, 17] width 52 height 10
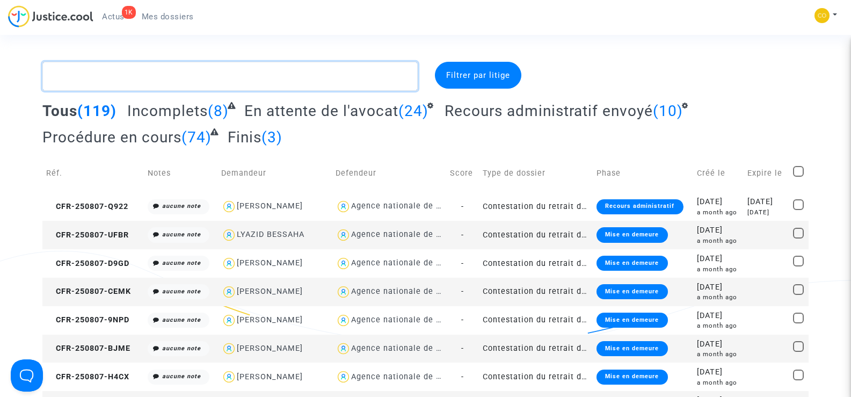
click at [83, 78] on textarea at bounding box center [229, 76] width 375 height 29
paste textarea "RAMY BOTROS"
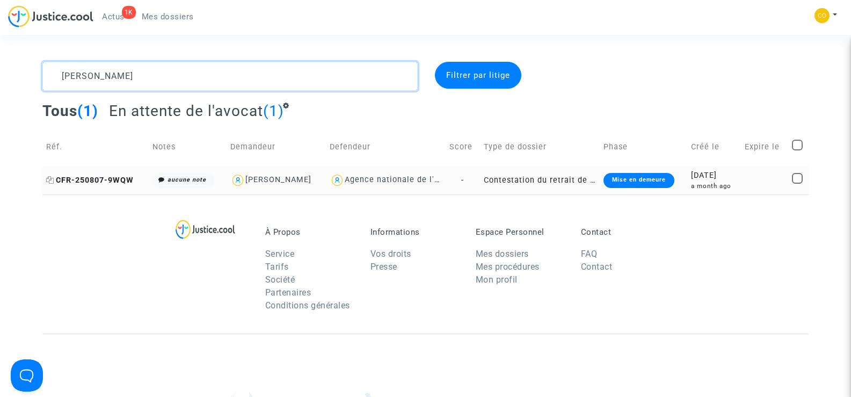
type textarea "RAMY BOTROS"
click at [77, 179] on span "CFR-250807-9WQW" at bounding box center [89, 180] width 87 height 9
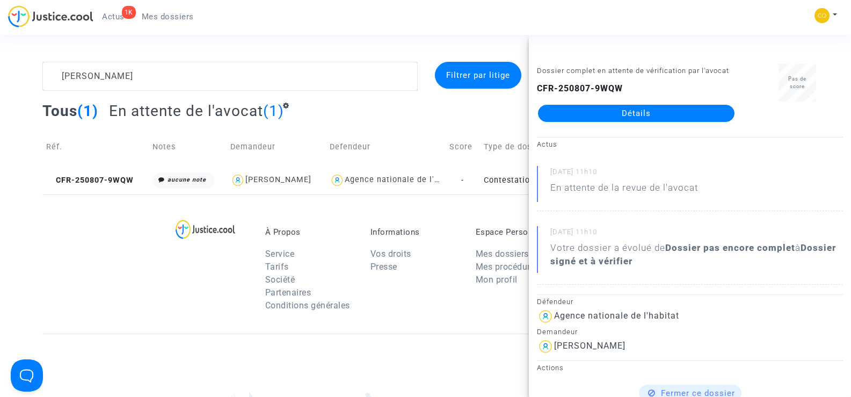
click at [595, 120] on link "Détails" at bounding box center [636, 113] width 196 height 17
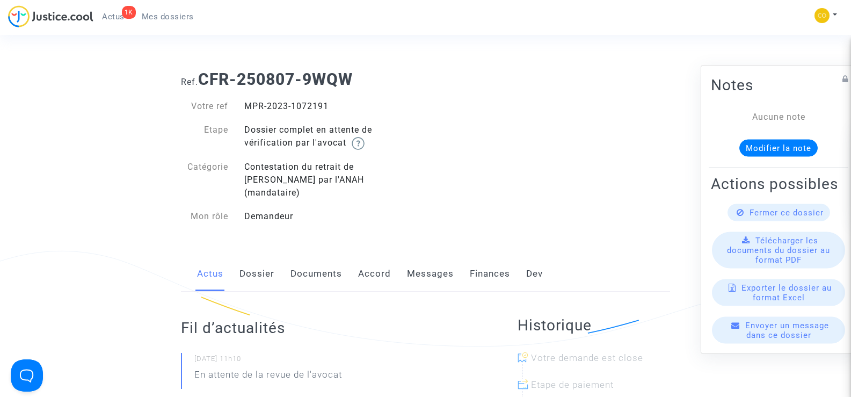
click at [334, 262] on link "Documents" at bounding box center [316, 273] width 52 height 35
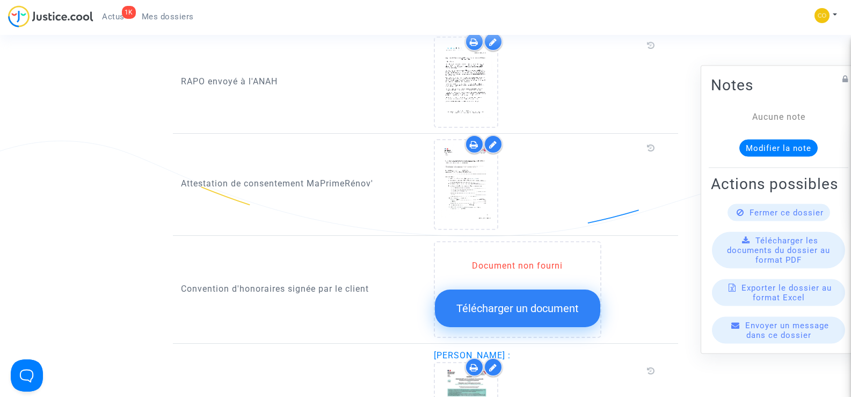
scroll to position [1235, 0]
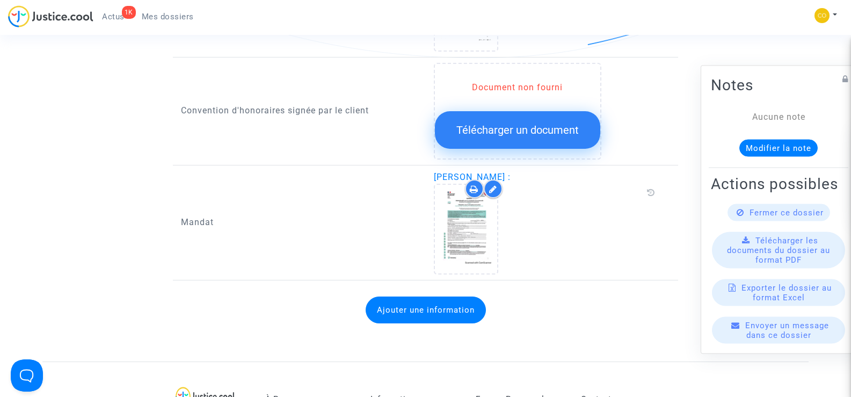
click at [162, 11] on link "Mes dossiers" at bounding box center [167, 17] width 69 height 16
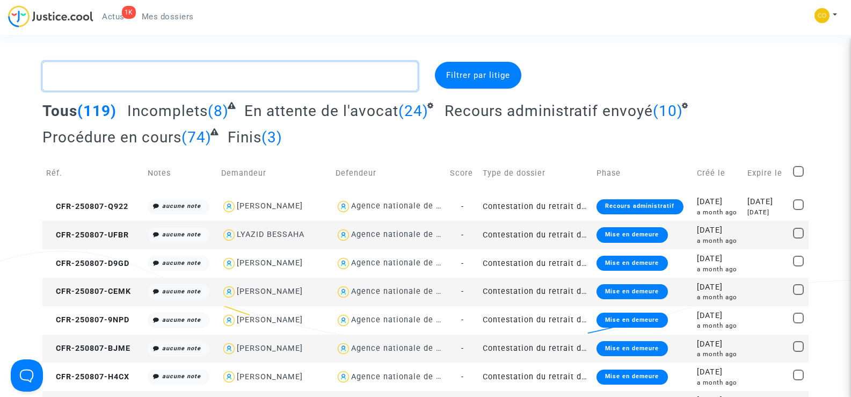
click at [150, 75] on textarea at bounding box center [229, 76] width 375 height 29
paste textarea "CYLVIE GRAUPNER"
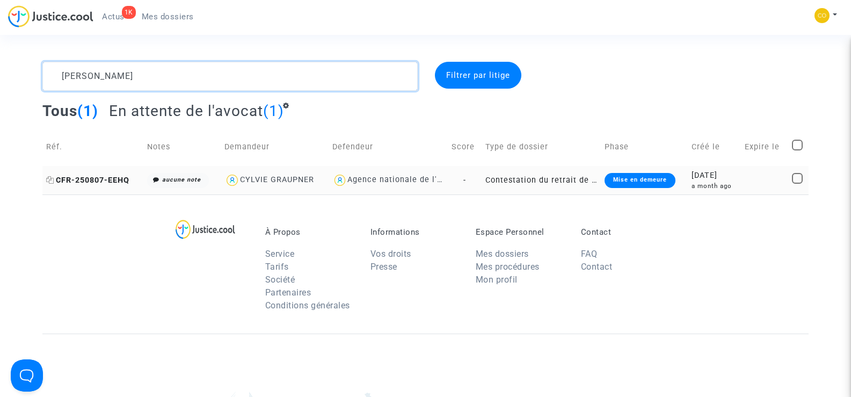
type textarea "CYLVIE GRAUPNER"
click at [109, 183] on span "CFR-250807-EEHQ" at bounding box center [87, 180] width 83 height 9
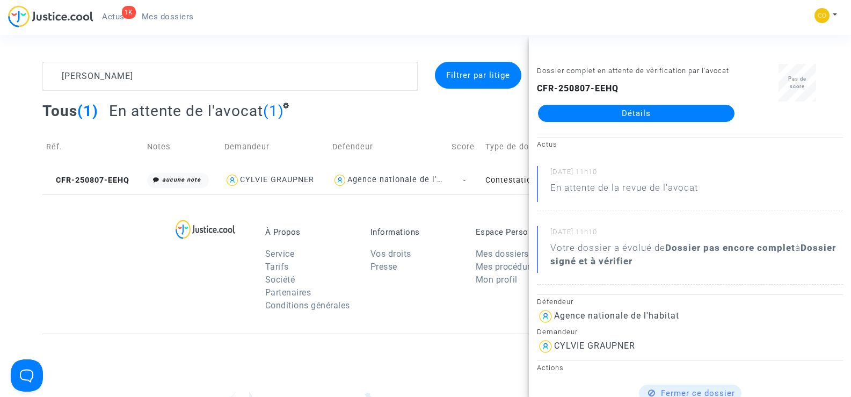
click at [652, 114] on link "Détails" at bounding box center [636, 113] width 196 height 17
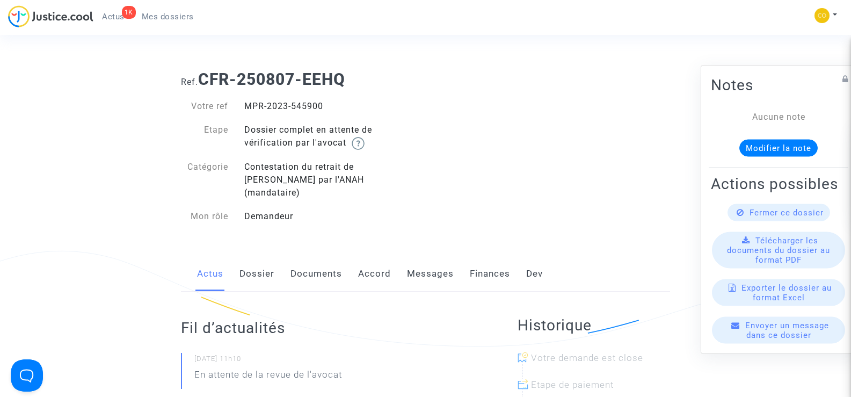
click at [318, 265] on link "Documents" at bounding box center [316, 273] width 52 height 35
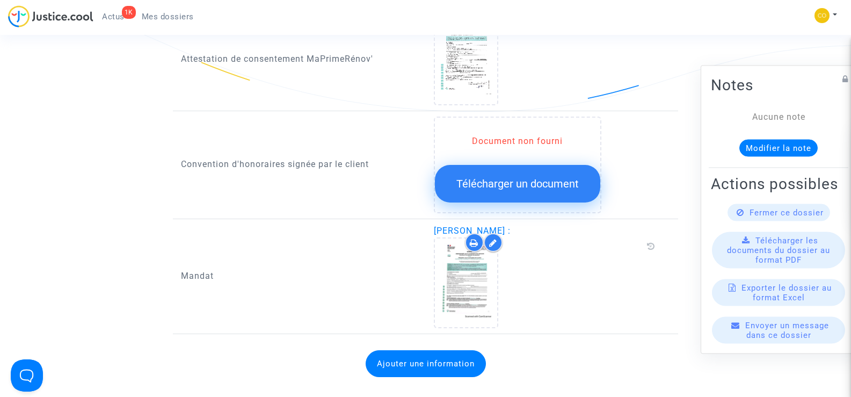
scroll to position [1449, 0]
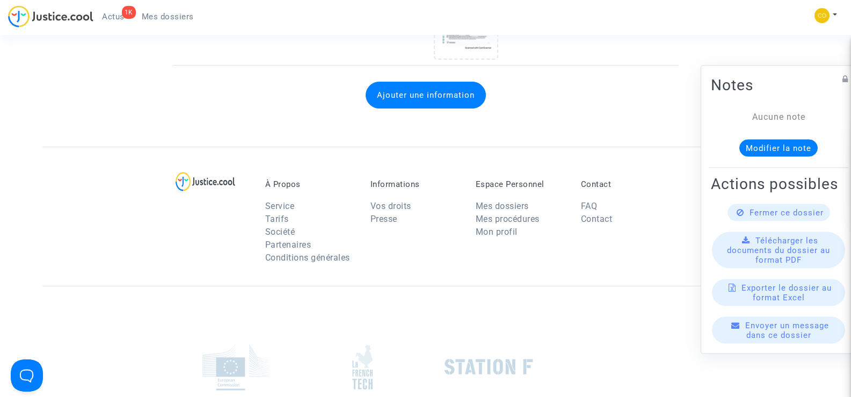
click at [152, 373] on div at bounding box center [425, 367] width 766 height 162
click at [175, 10] on link "Mes dossiers" at bounding box center [167, 17] width 69 height 16
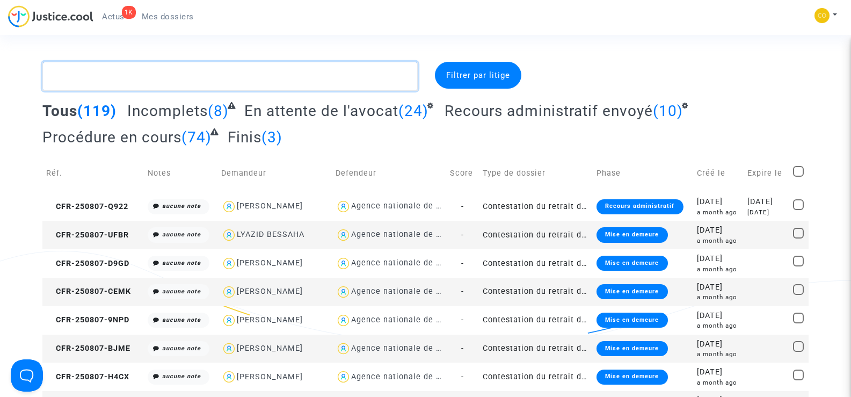
click at [115, 81] on textarea at bounding box center [229, 76] width 375 height 29
paste textarea "MOHAMED DADDA"
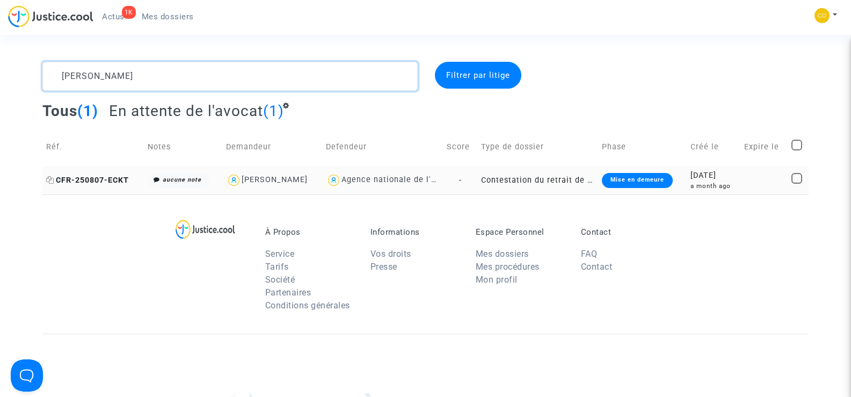
type textarea "MOHAMED DADDA"
click at [98, 177] on span "CFR-250807-ECKT" at bounding box center [87, 180] width 83 height 9
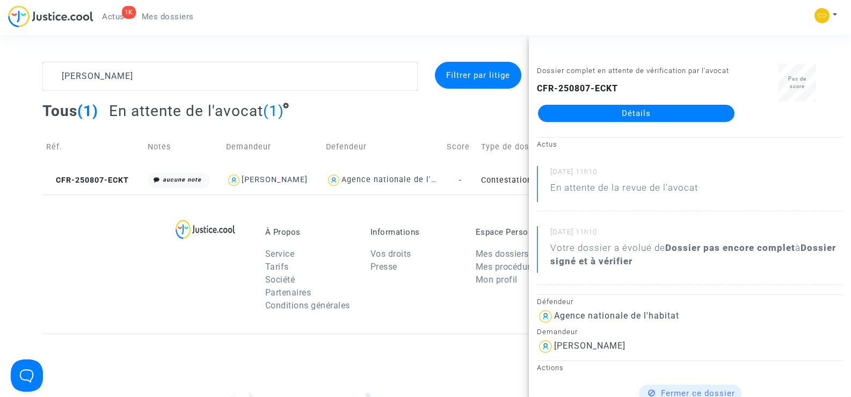
click at [648, 116] on link "Détails" at bounding box center [636, 113] width 196 height 17
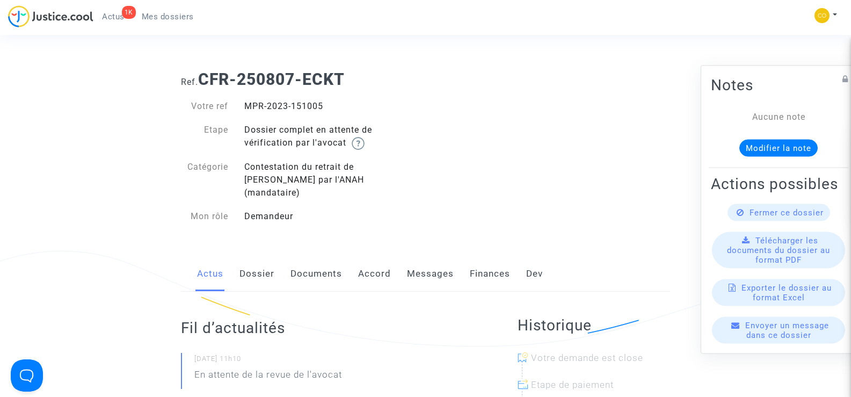
click at [323, 256] on link "Documents" at bounding box center [316, 273] width 52 height 35
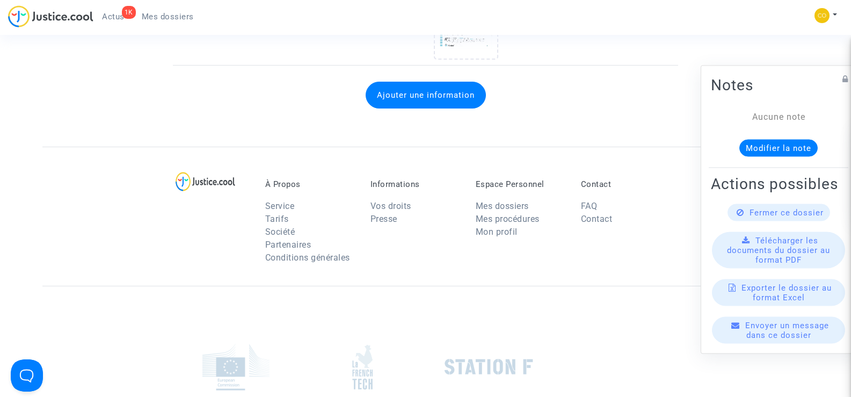
scroll to position [1585, 0]
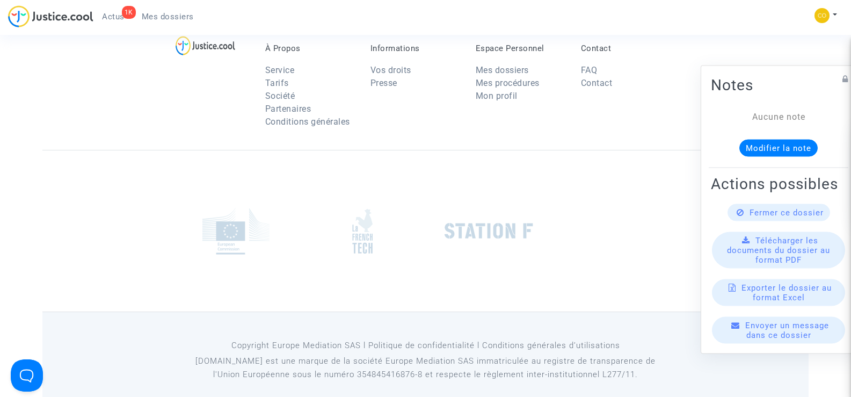
click at [137, 370] on div "Copyright Europe Mediation SAS l Politique de confidentialité l Conditions gé…" at bounding box center [425, 360] width 766 height 98
click at [152, 12] on span "Mes dossiers" at bounding box center [168, 17] width 52 height 10
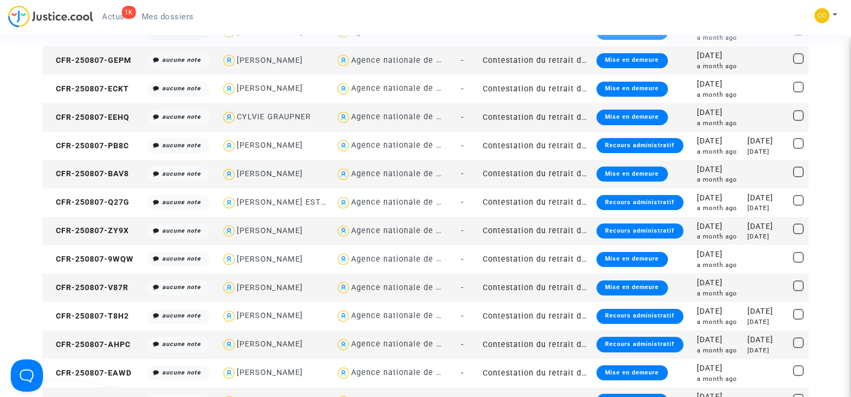
scroll to position [1651, 0]
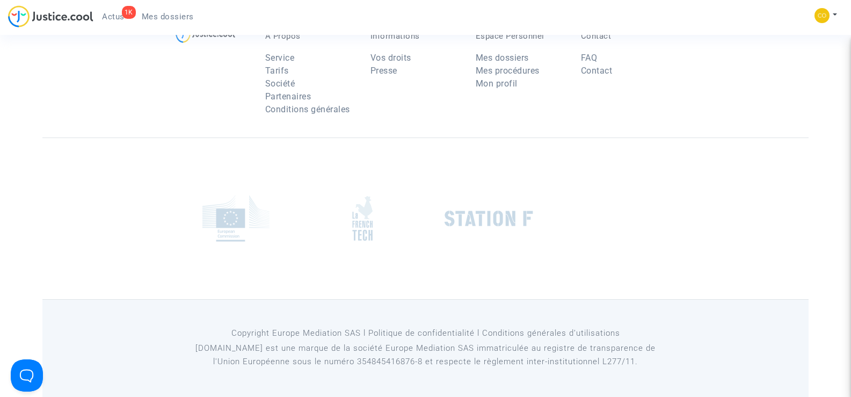
click at [175, 15] on span "Mes dossiers" at bounding box center [168, 17] width 52 height 10
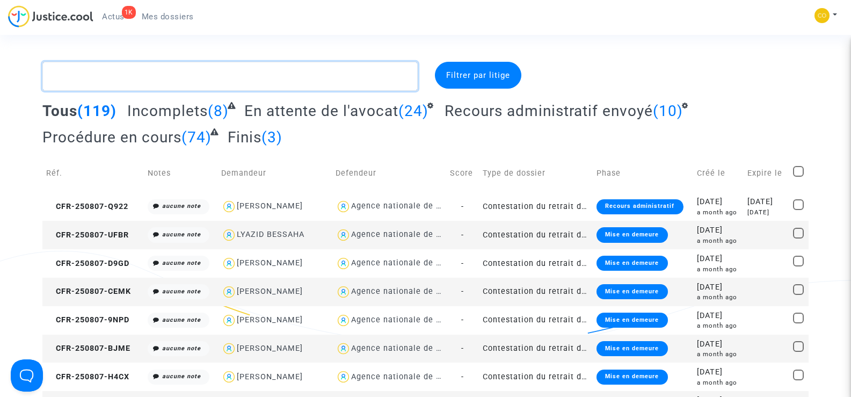
click at [94, 76] on textarea at bounding box center [229, 76] width 375 height 29
paste textarea "SEBASTIEN DI PIETRANTONIO"
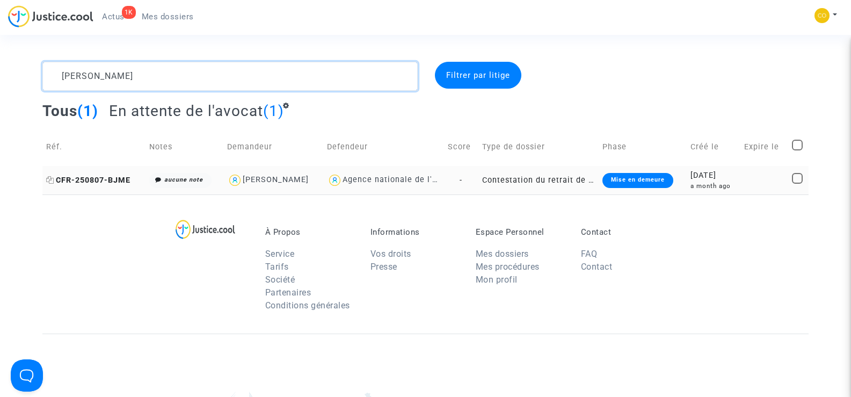
type textarea "SEBASTIEN DI PIETRANTONIO"
click at [84, 180] on span "CFR-250807-BJME" at bounding box center [88, 180] width 84 height 9
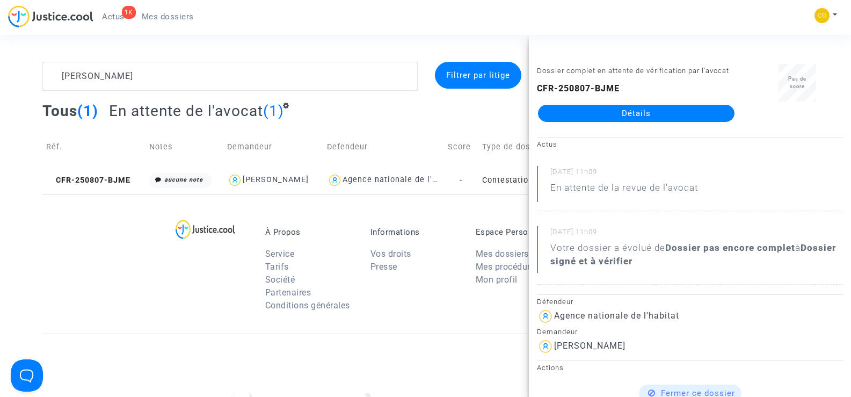
click at [640, 107] on link "Détails" at bounding box center [636, 113] width 196 height 17
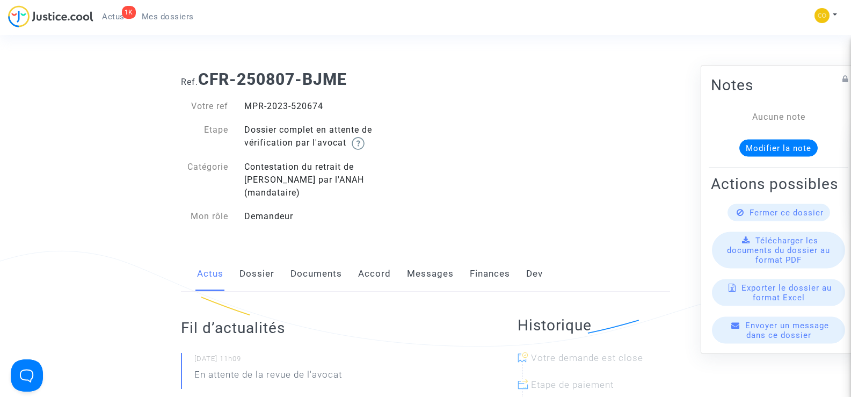
click at [333, 257] on link "Documents" at bounding box center [316, 273] width 52 height 35
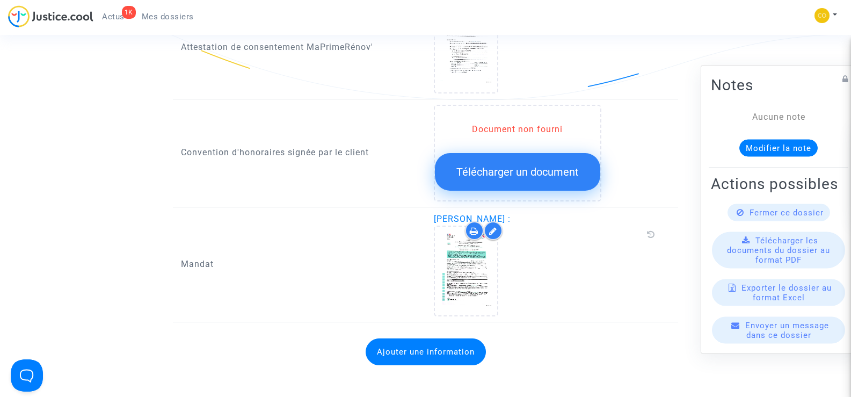
scroll to position [1288, 0]
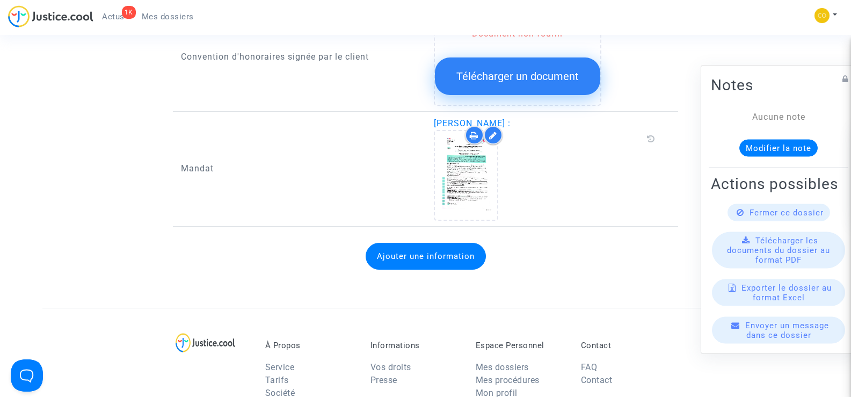
click at [139, 375] on div "À Propos Service Tarifs Société Partenaires Conditions générales Informations V…" at bounding box center [425, 377] width 766 height 139
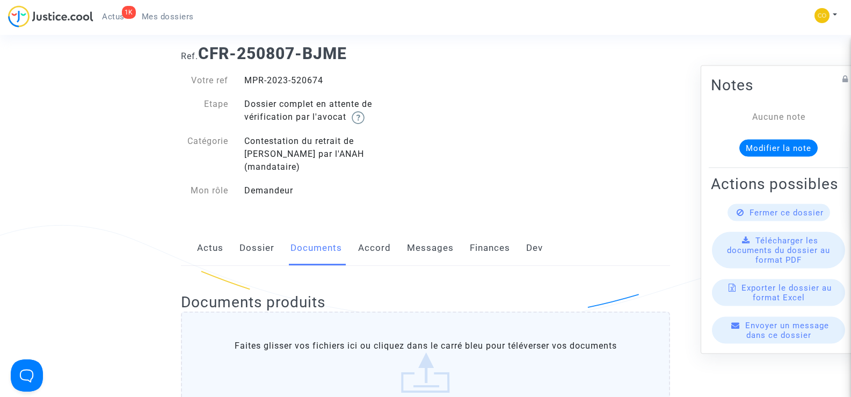
scroll to position [0, 0]
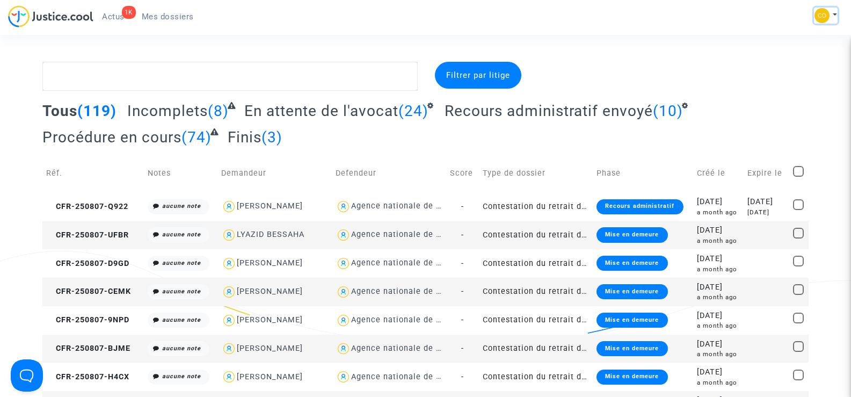
click at [833, 15] on button at bounding box center [826, 16] width 24 height 16
click at [786, 72] on link "Déconnexion" at bounding box center [794, 72] width 85 height 17
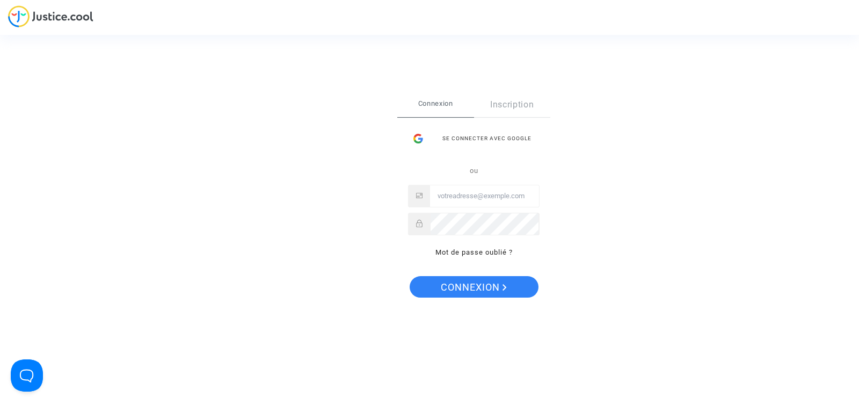
type input "[EMAIL_ADDRESS][DOMAIN_NAME]"
drag, startPoint x: 481, startPoint y: 196, endPoint x: 472, endPoint y: 194, distance: 9.4
click at [472, 194] on input "[EMAIL_ADDRESS][DOMAIN_NAME]" at bounding box center [484, 195] width 109 height 21
click at [472, 194] on input "Contact@onrbat.fr" at bounding box center [484, 195] width 109 height 21
click at [471, 193] on input "Contact@onrbat.fr" at bounding box center [484, 195] width 109 height 21
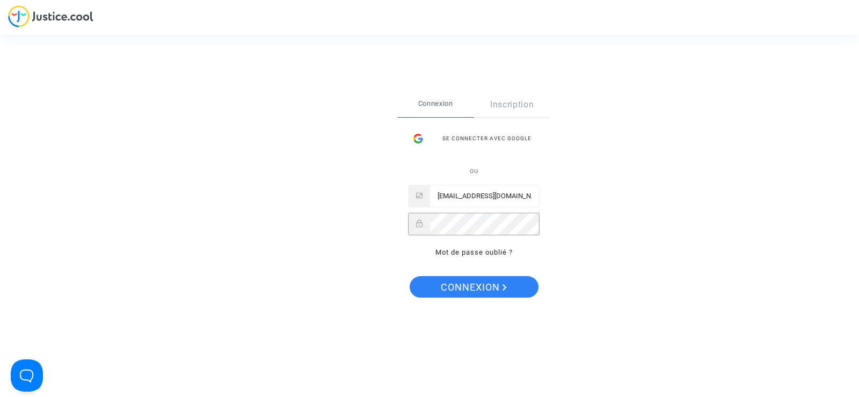
click at [433, 238] on div "ou Contact@onrbat.fr Mot de passe oublié ?" at bounding box center [474, 211] width 132 height 94
drag, startPoint x: 450, startPoint y: 235, endPoint x: 467, endPoint y: 261, distance: 31.9
click at [307, 206] on div "Se connecter Connexion Inscription Se connecter avec Google ou Contact@onrbat.f…" at bounding box center [429, 198] width 859 height 397
